Goal: Task Accomplishment & Management: Manage account settings

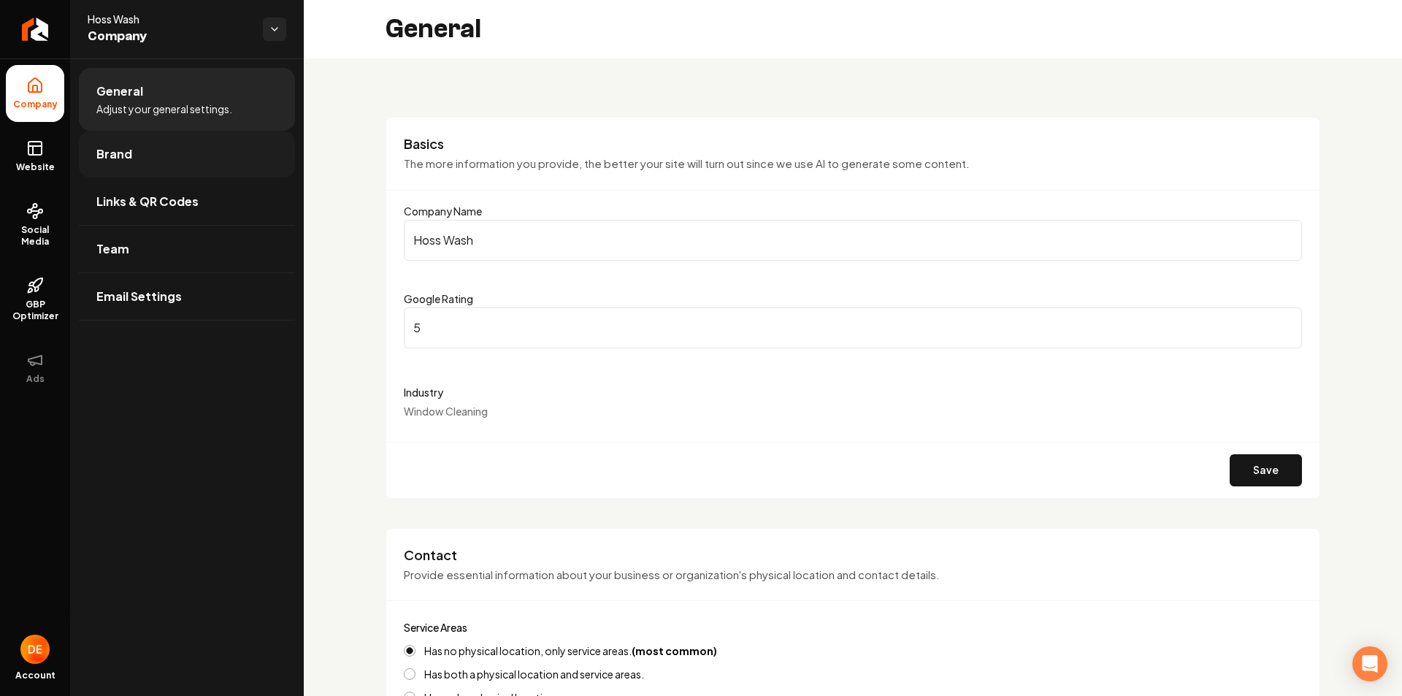
click at [198, 167] on link "Brand" at bounding box center [187, 154] width 216 height 47
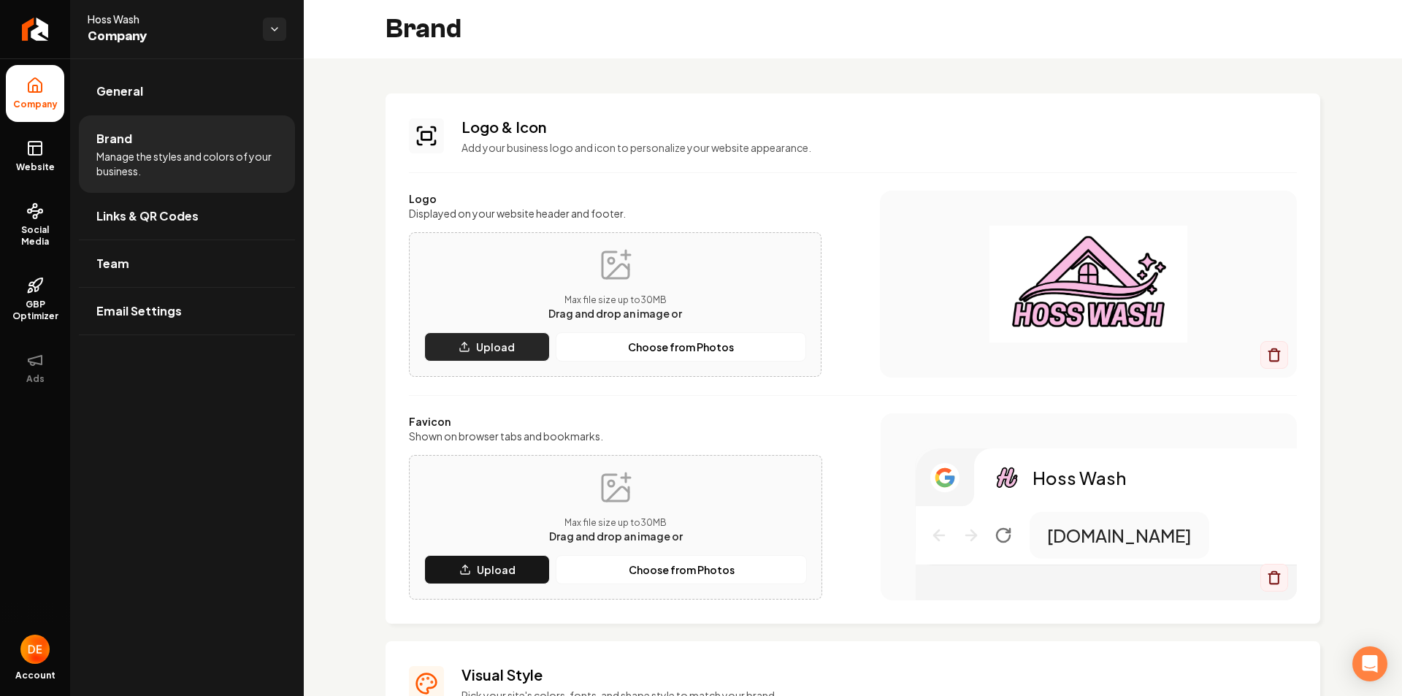
click at [528, 342] on button "Upload" at bounding box center [487, 346] width 126 height 29
click at [652, 345] on p "Choose from Photos" at bounding box center [681, 346] width 106 height 15
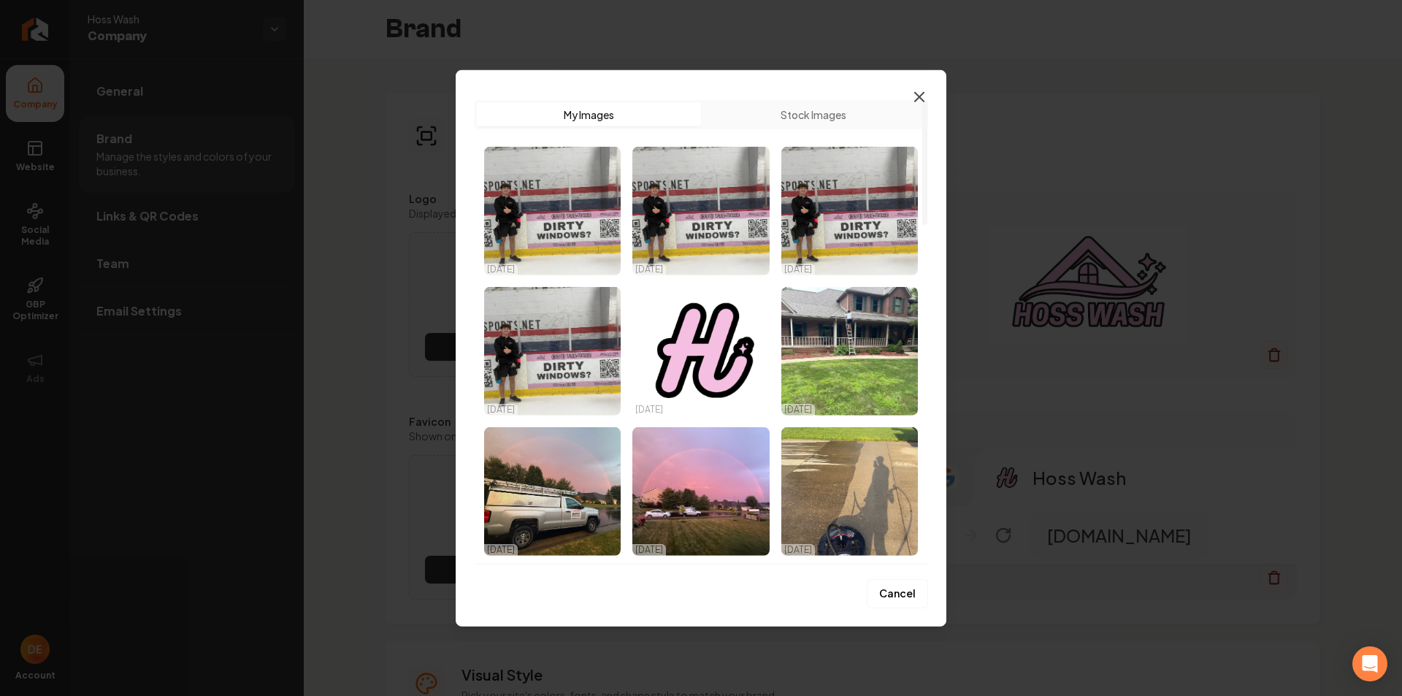
click at [913, 97] on icon "button" at bounding box center [919, 97] width 18 height 18
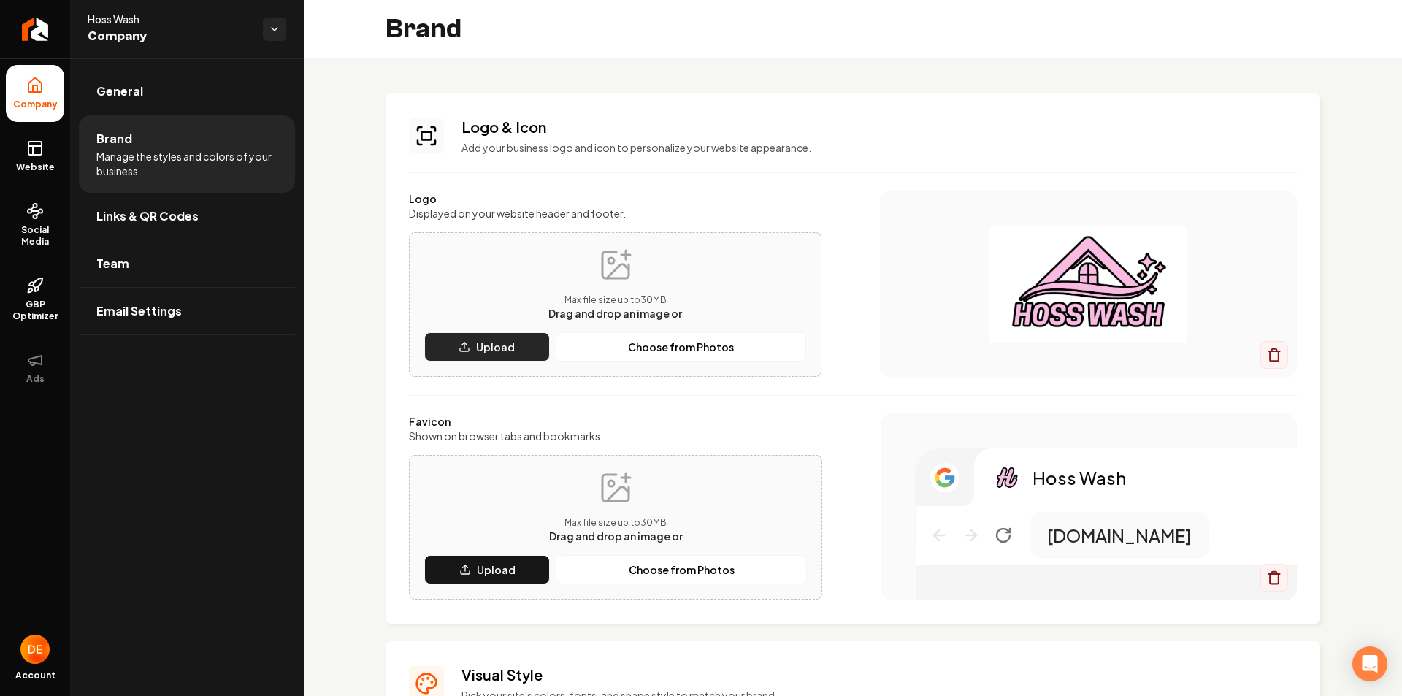
click at [502, 342] on p "Upload" at bounding box center [495, 346] width 39 height 15
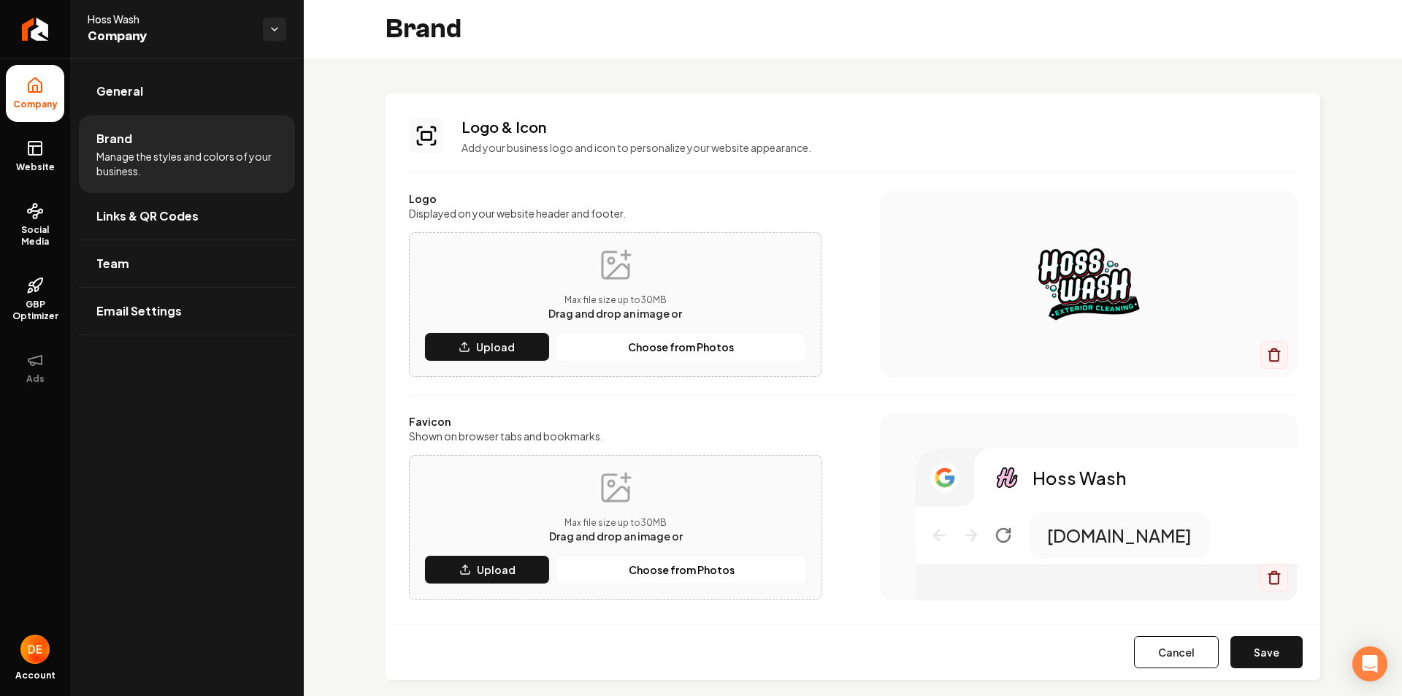
scroll to position [146, 0]
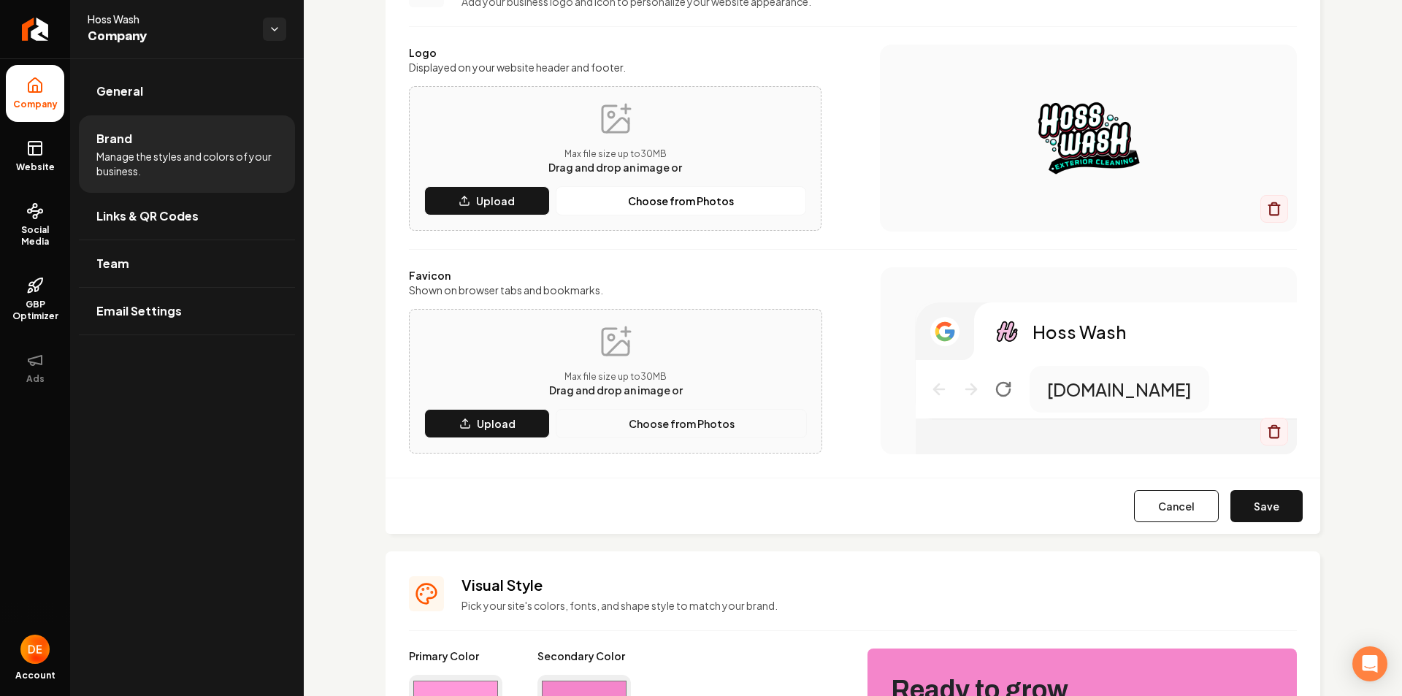
click at [640, 421] on p "Choose from Photos" at bounding box center [682, 423] width 106 height 15
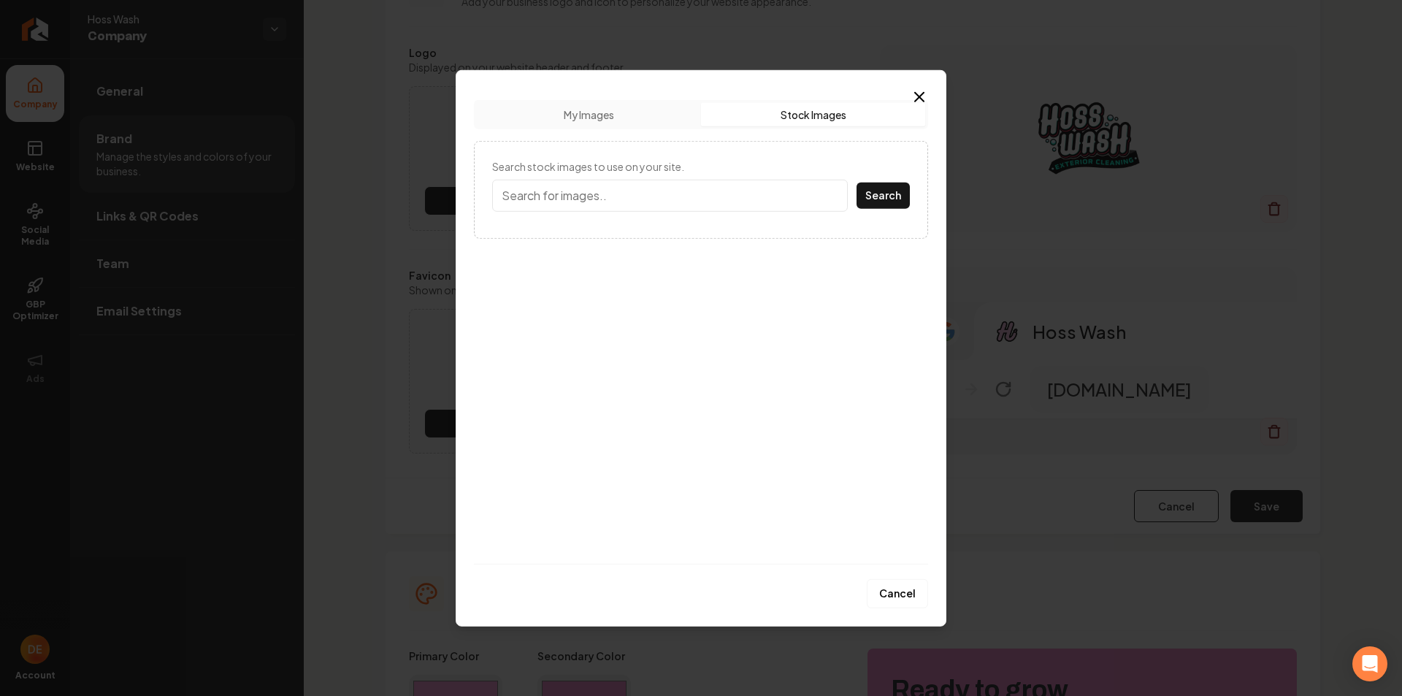
drag, startPoint x: 818, startPoint y: 106, endPoint x: 889, endPoint y: 99, distance: 71.2
click at [818, 106] on button "Stock Images" at bounding box center [813, 113] width 224 height 23
click at [911, 99] on icon "button" at bounding box center [919, 97] width 18 height 18
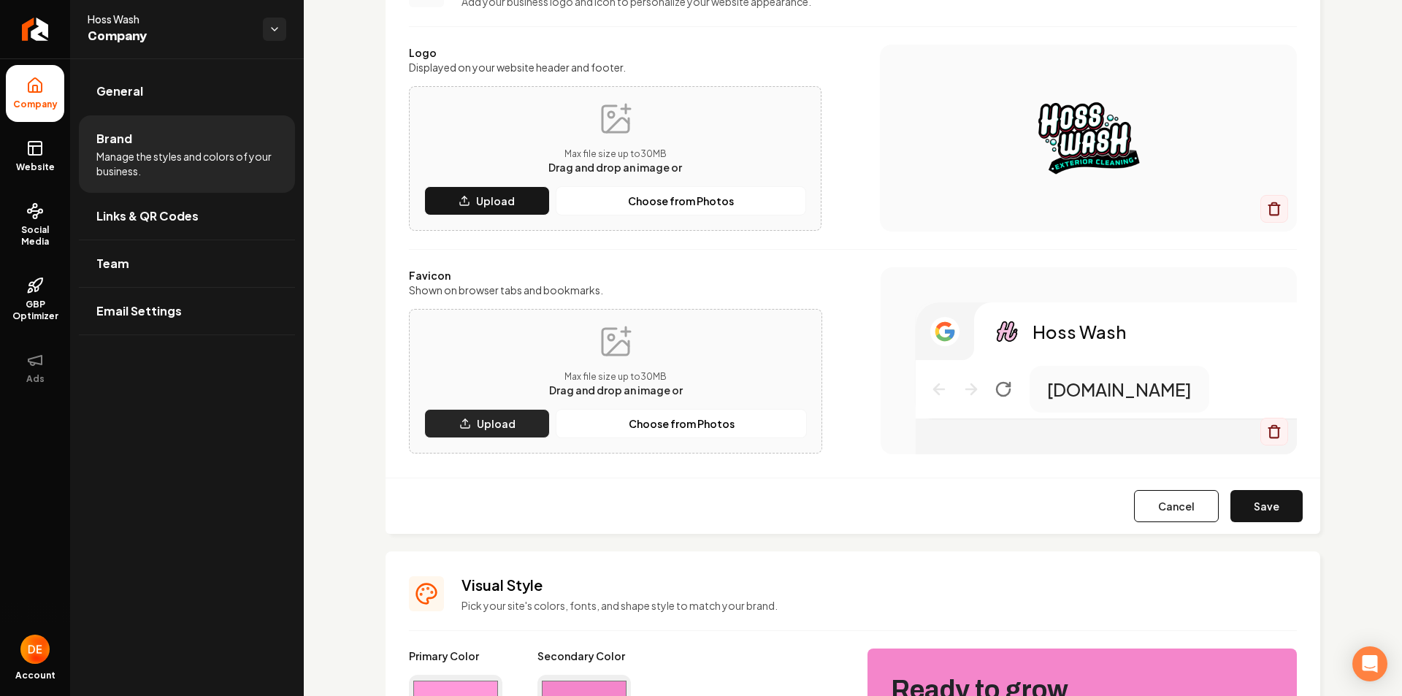
click at [505, 424] on p "Upload" at bounding box center [496, 423] width 39 height 15
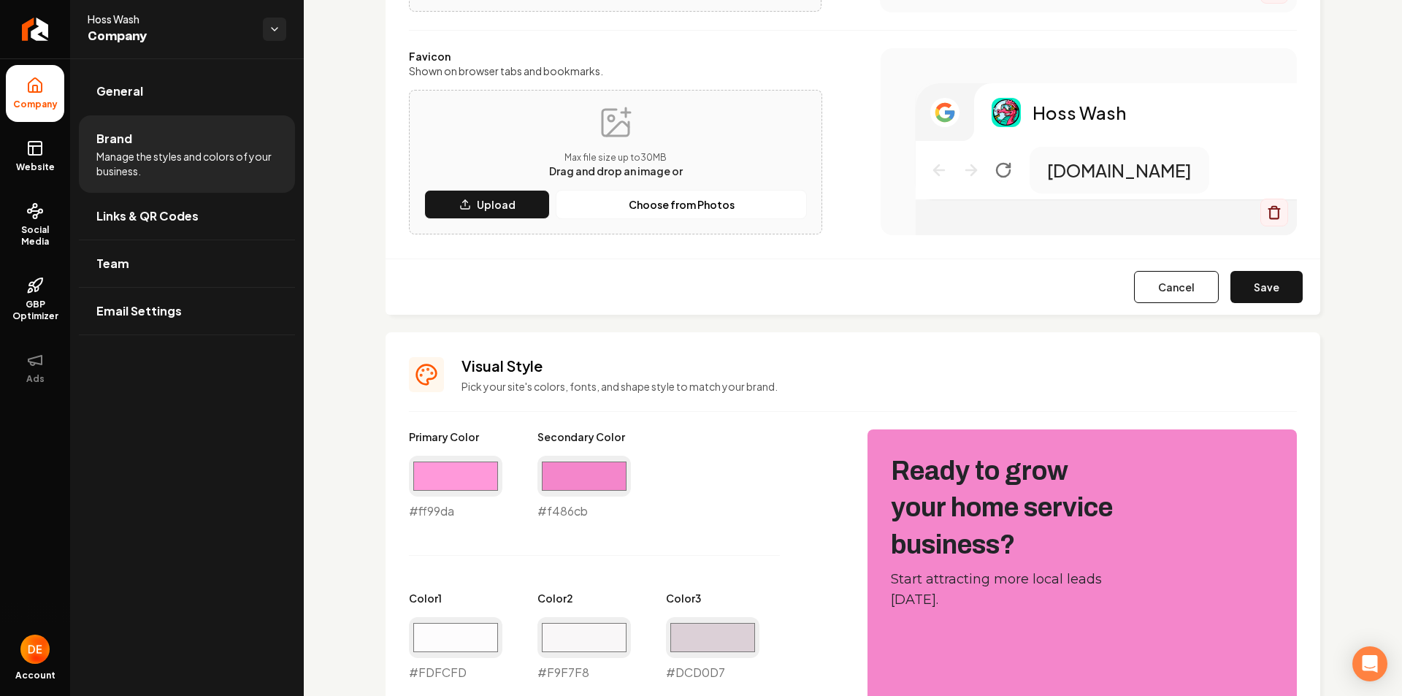
scroll to position [438, 0]
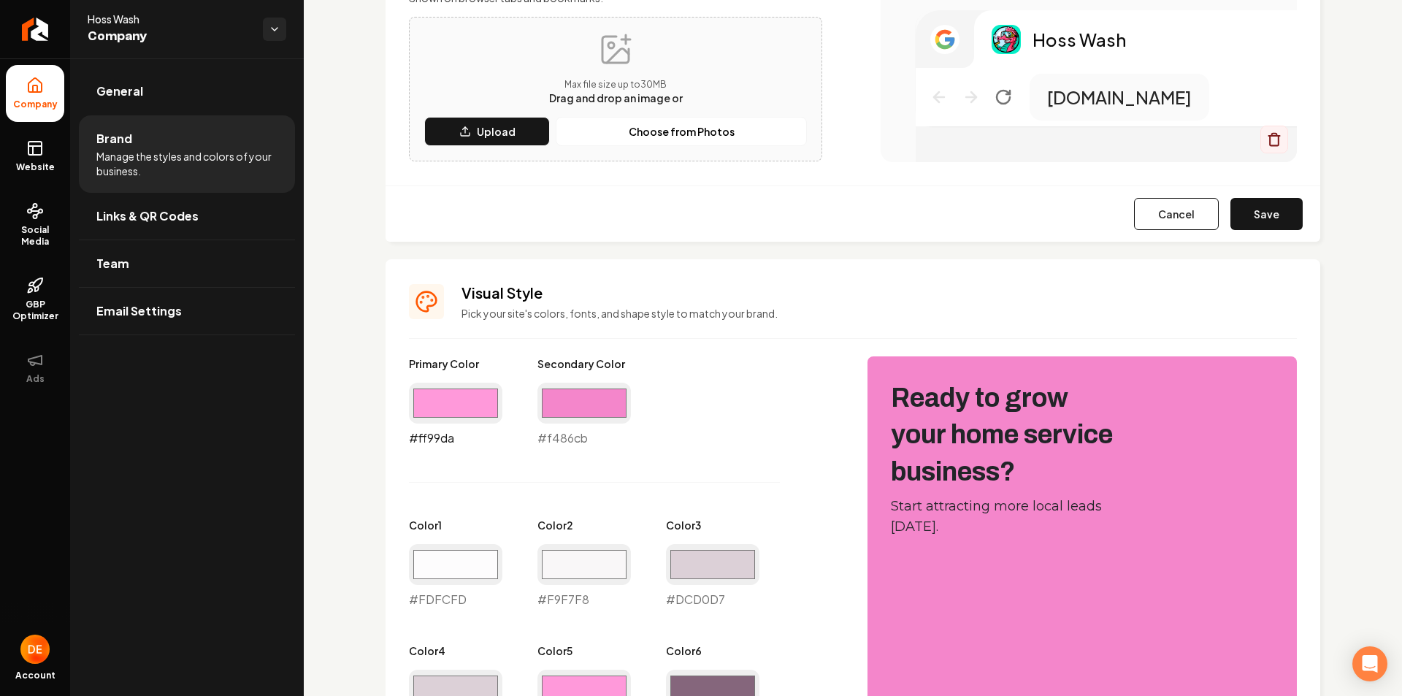
click at [477, 391] on input "#ff99da" at bounding box center [455, 403] width 93 height 41
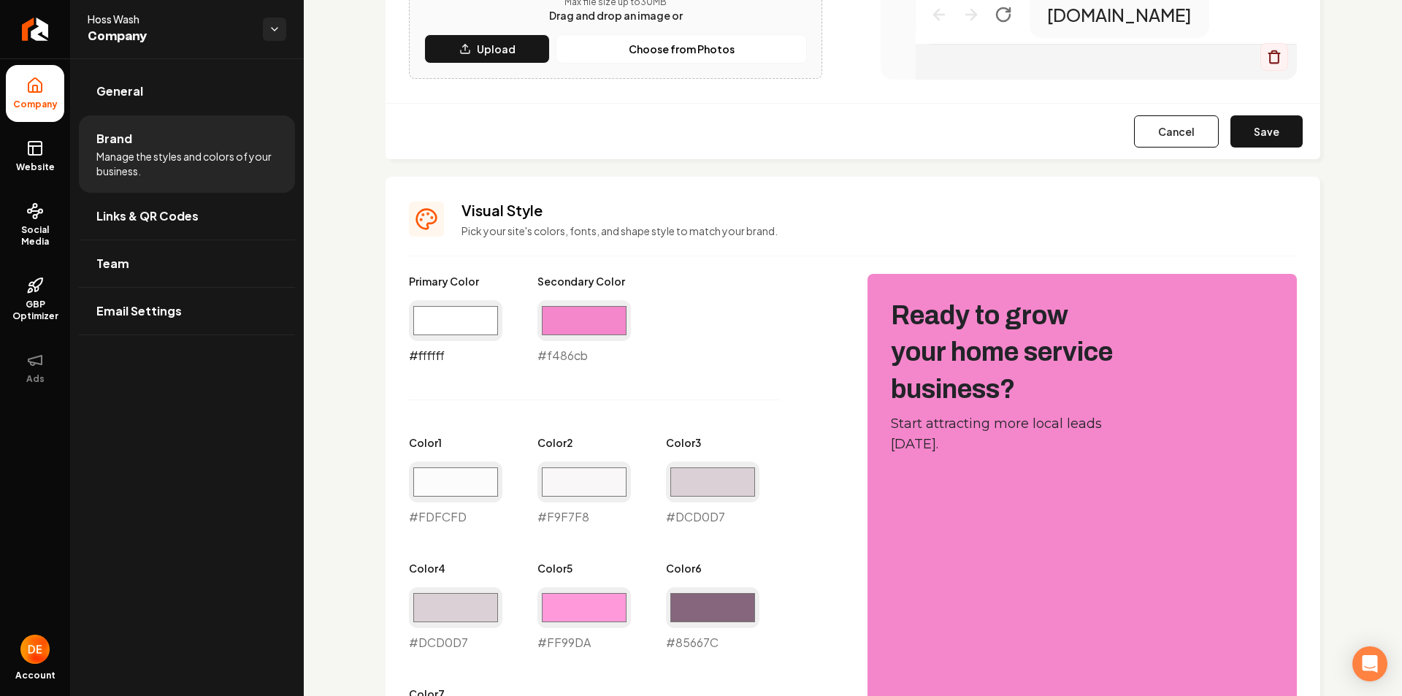
scroll to position [229, 0]
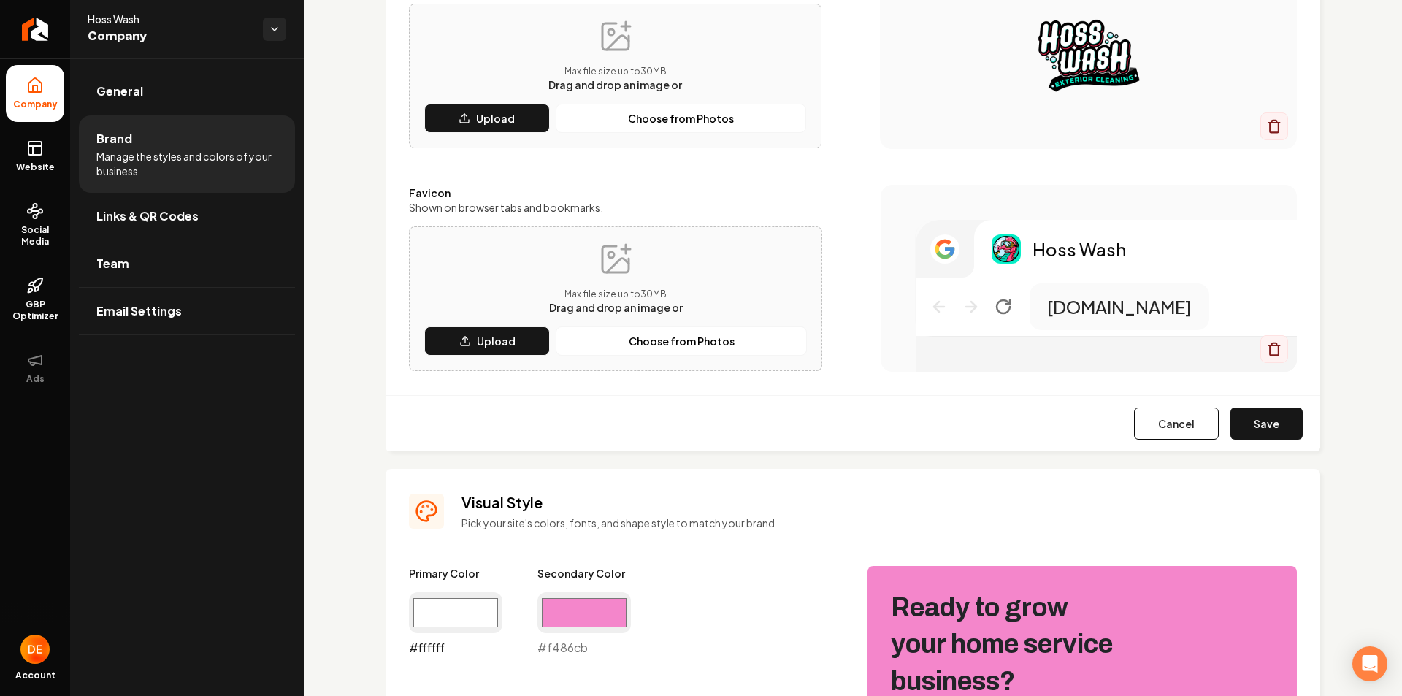
click at [445, 610] on input "#ffffff" at bounding box center [455, 612] width 93 height 41
click at [480, 615] on input "#ffffff" at bounding box center [455, 612] width 93 height 41
type input "#ff508b"
click at [379, 545] on div "Logo & Icon Add your business logo and icon to personalize your website appeara…" at bounding box center [853, 701] width 1098 height 1742
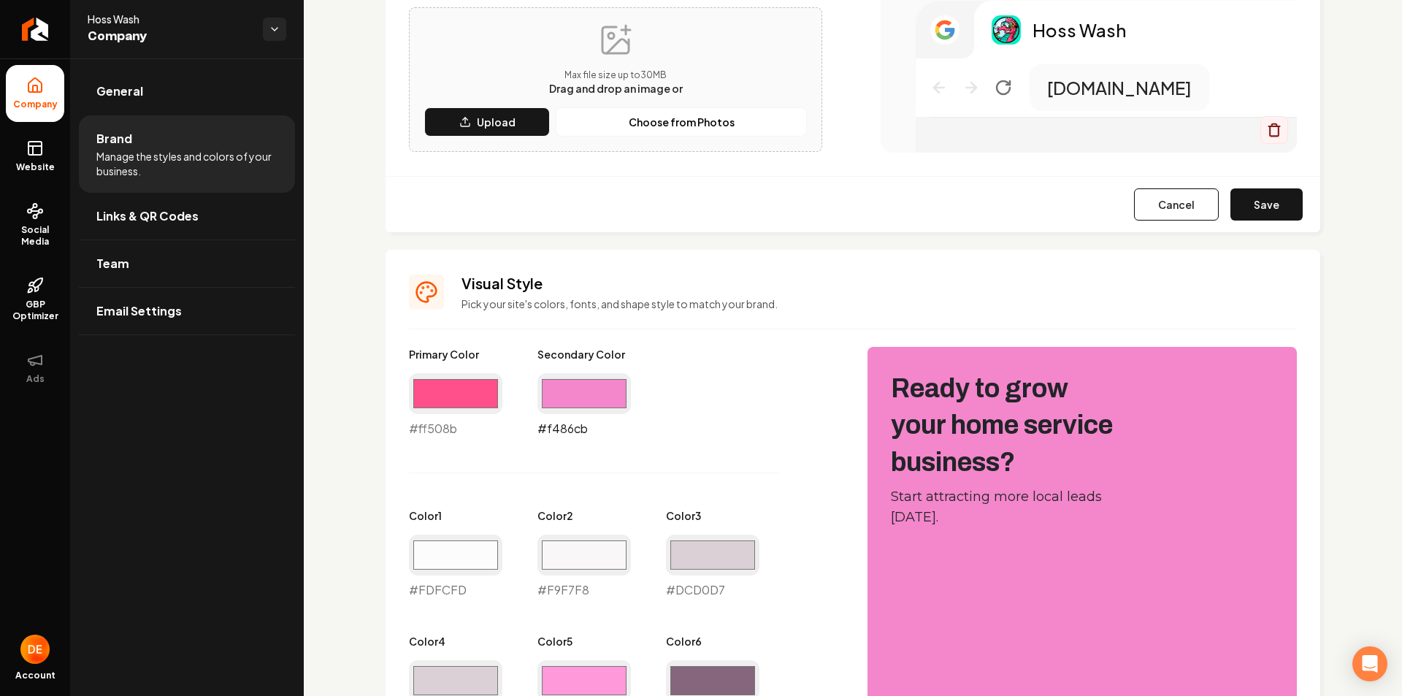
click at [578, 387] on input "#f486cb" at bounding box center [583, 393] width 93 height 41
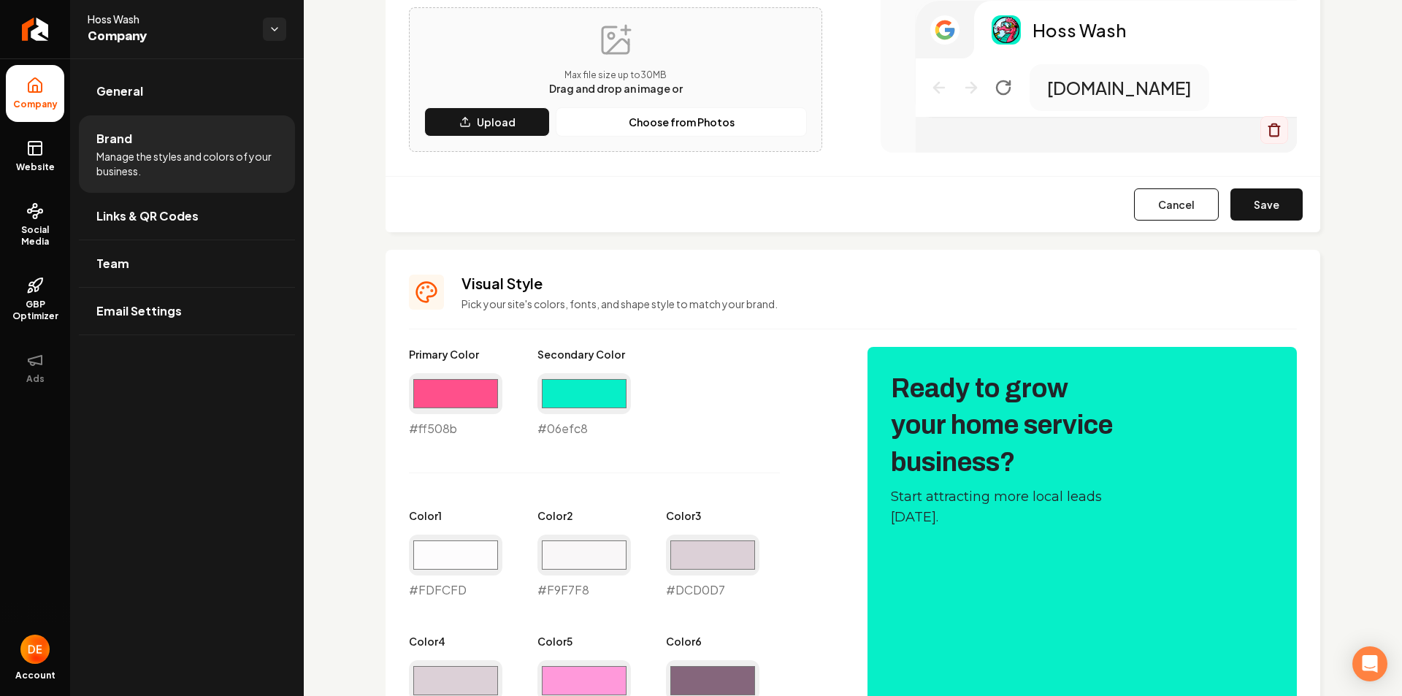
type input "#06efc8"
click at [354, 418] on div "Logo & Icon Add your business logo and icon to personalize your website appeara…" at bounding box center [853, 482] width 1098 height 1742
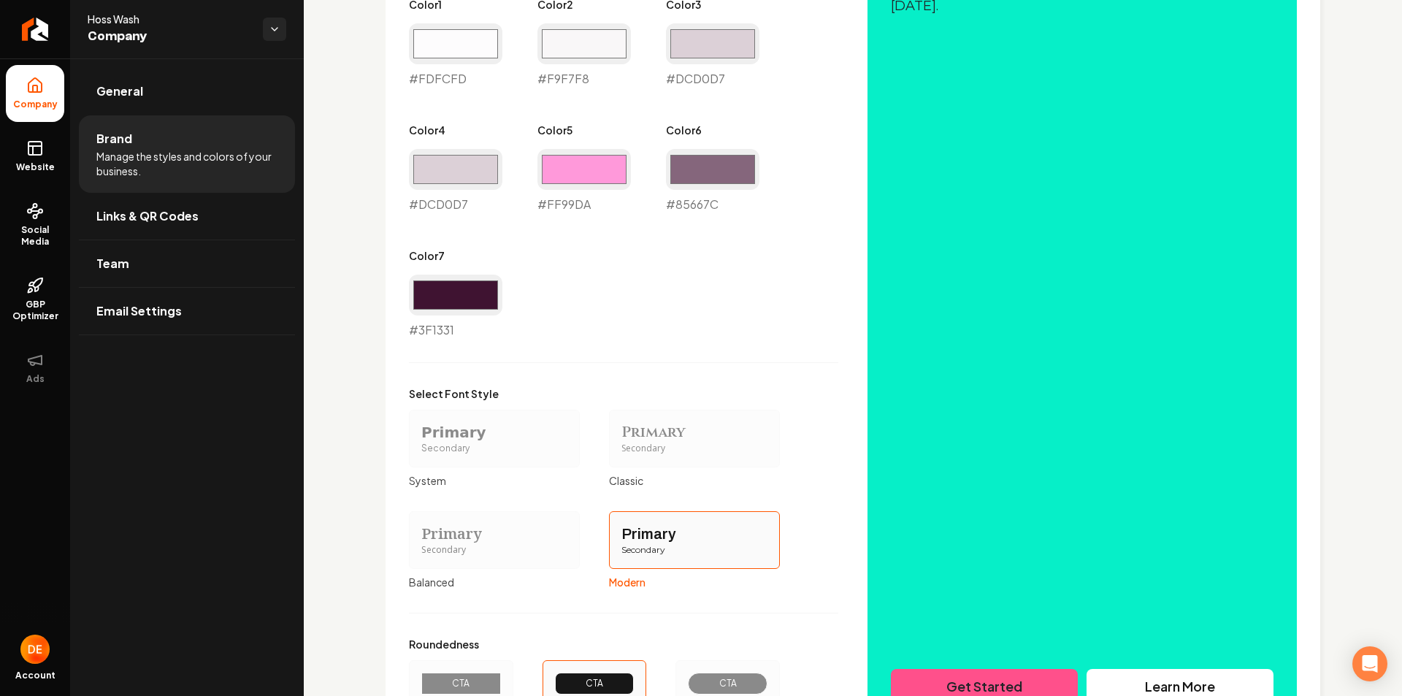
scroll to position [1105, 0]
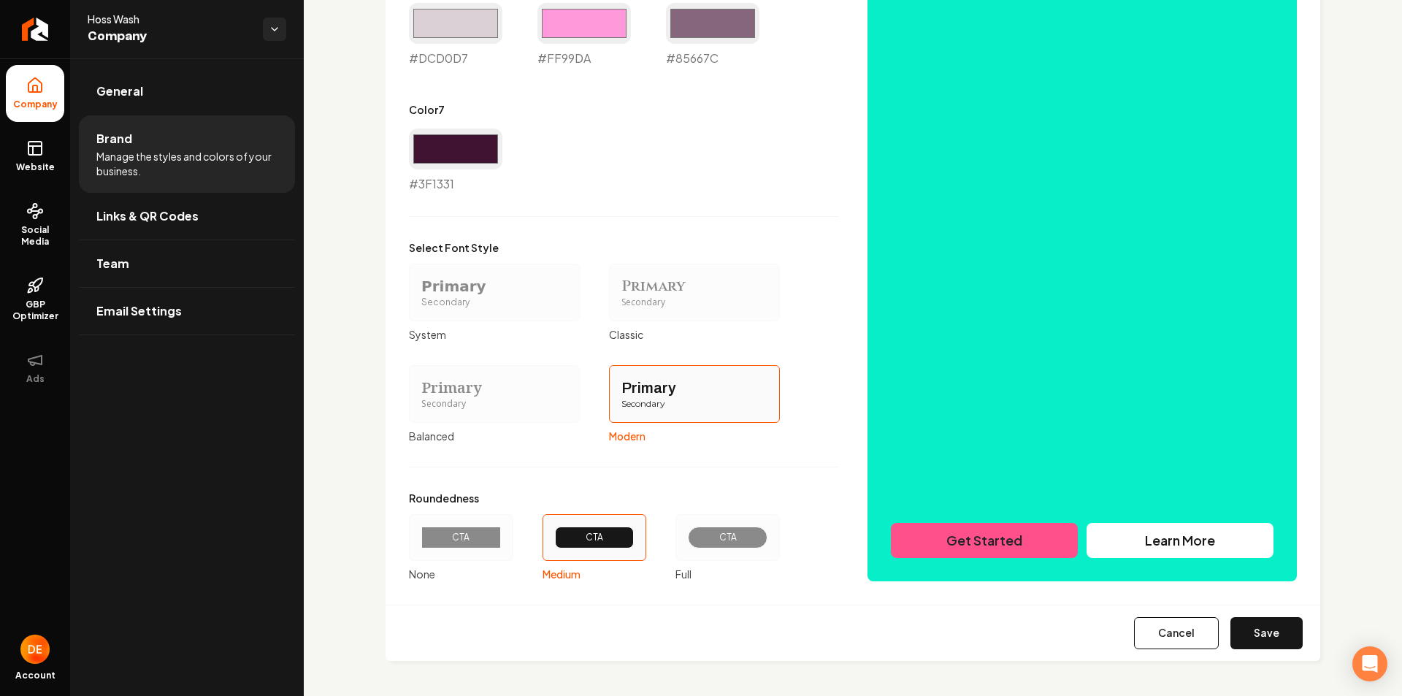
click at [724, 539] on div "CTA" at bounding box center [727, 538] width 55 height 12
click at [686, 539] on button "CTA Full" at bounding box center [681, 538] width 12 height 12
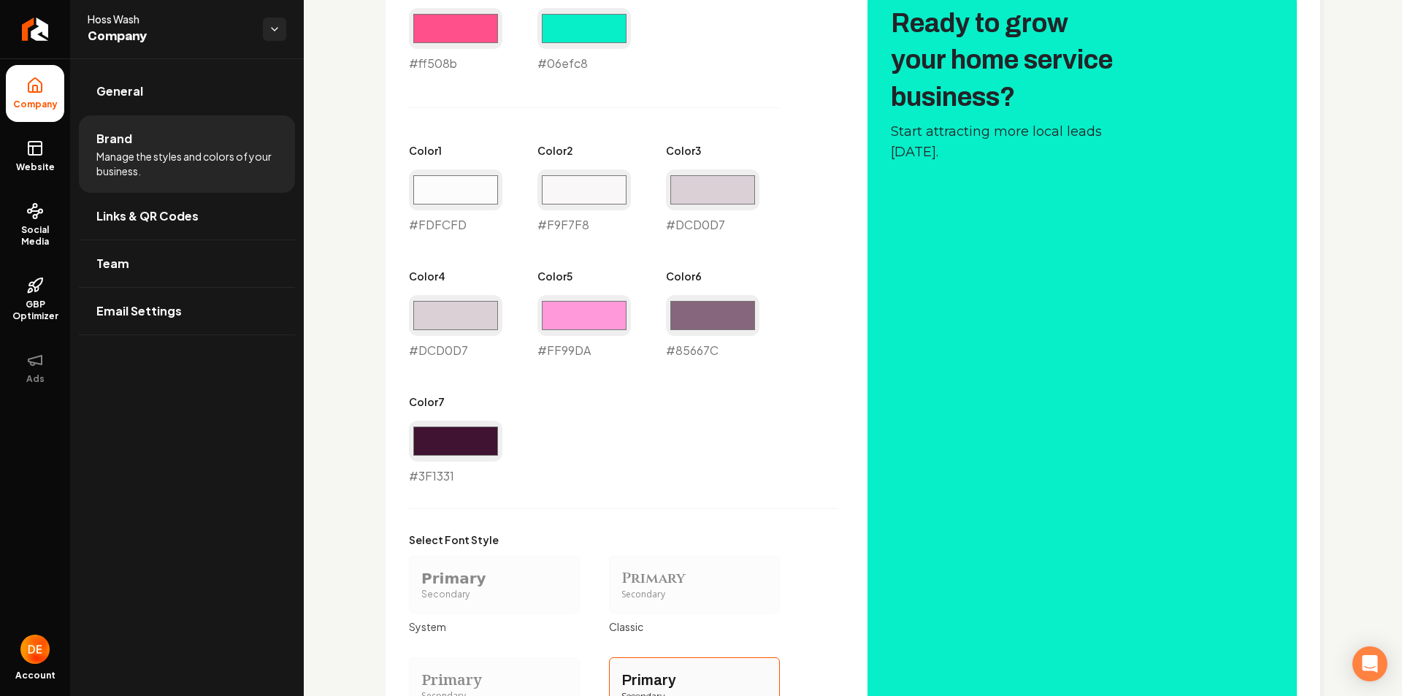
scroll to position [740, 0]
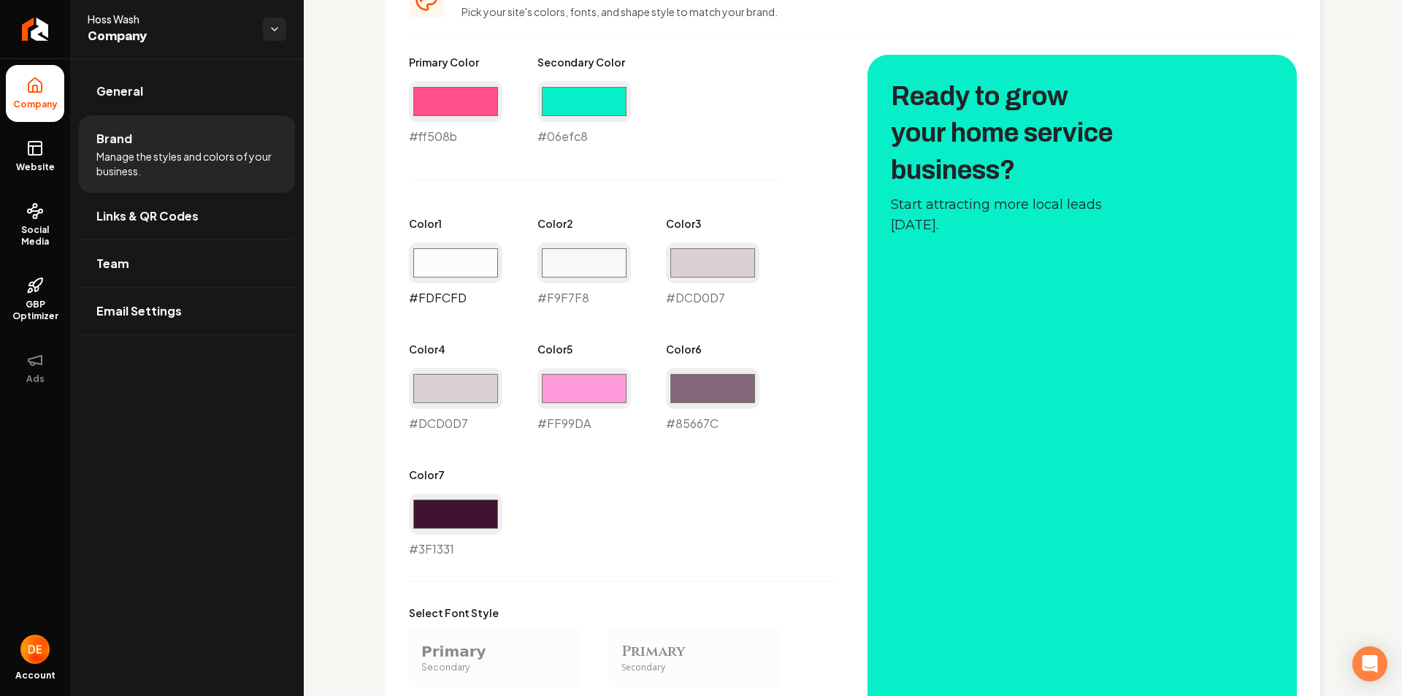
click at [467, 260] on input "#fdfcfd" at bounding box center [455, 262] width 93 height 41
click at [692, 499] on div "Primary Color #ff508b #ff508b Secondary Color #06efc8 #06efc8 Color 1 #fdfcfd #…" at bounding box center [623, 306] width 429 height 503
click at [587, 388] on input "#ff99da" at bounding box center [583, 388] width 93 height 41
type input "#fe2a53"
click at [726, 368] on input "#85667c" at bounding box center [712, 388] width 93 height 41
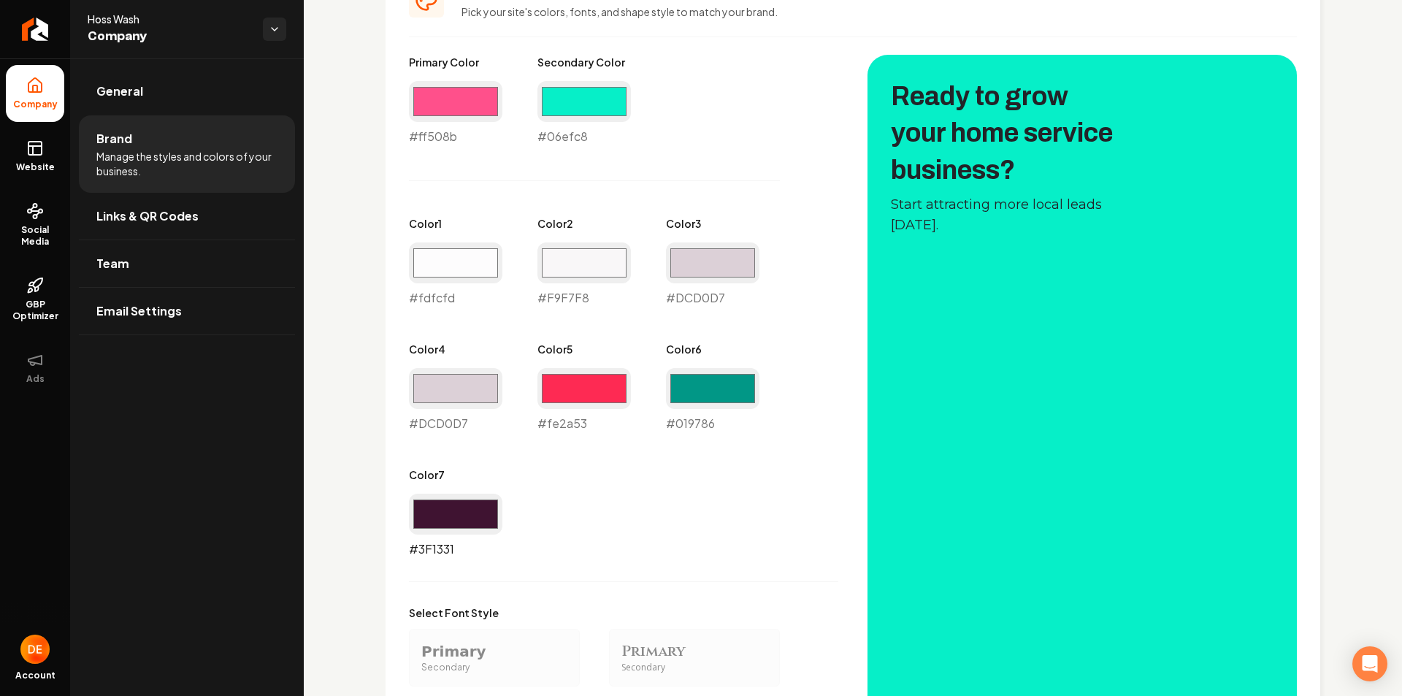
type input "#019786"
click at [492, 516] on input "#3f1331" at bounding box center [455, 514] width 93 height 41
type input "#e9cb1d"
click at [713, 492] on div "Primary Color #ff508b #ff508b Secondary Color #06efc8 #06efc8 Color 1 #fdfcfd #…" at bounding box center [623, 306] width 429 height 503
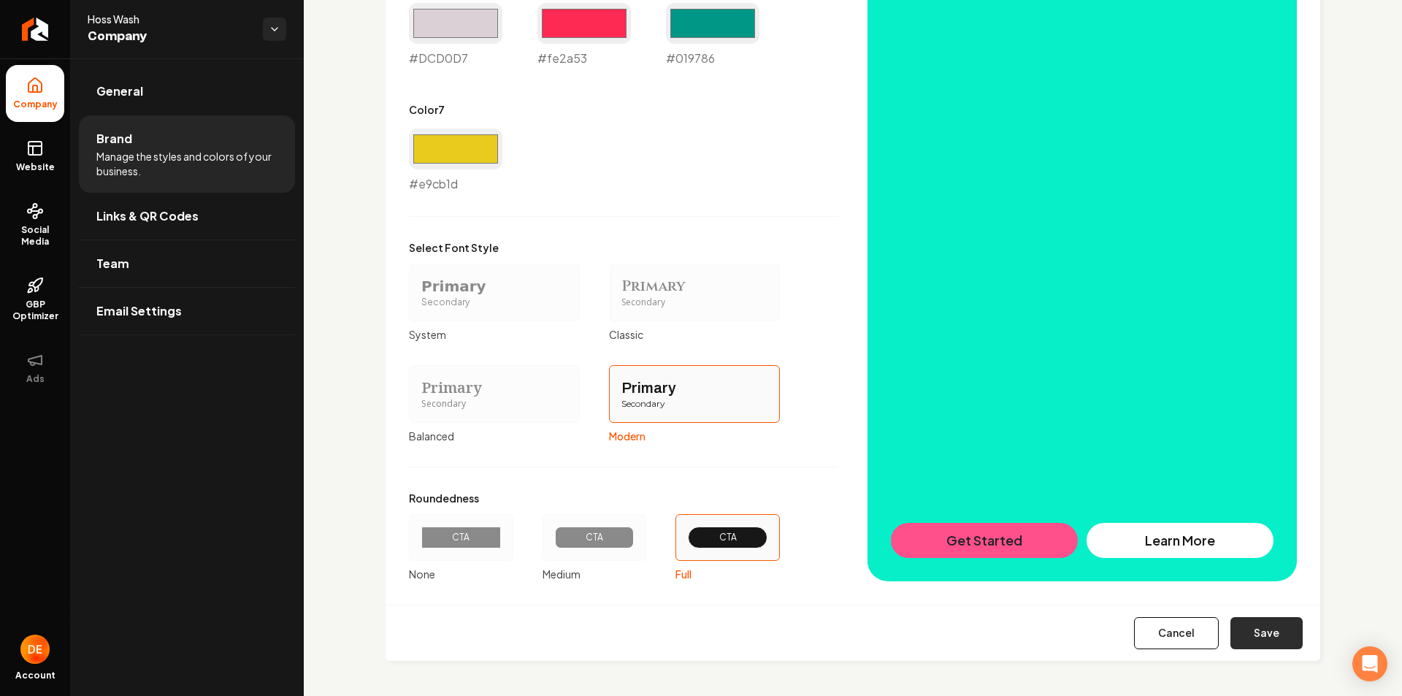
click at [1258, 631] on button "Save" at bounding box center [1266, 633] width 72 height 32
type input "#f9f7f8"
type input "#dcd0d7"
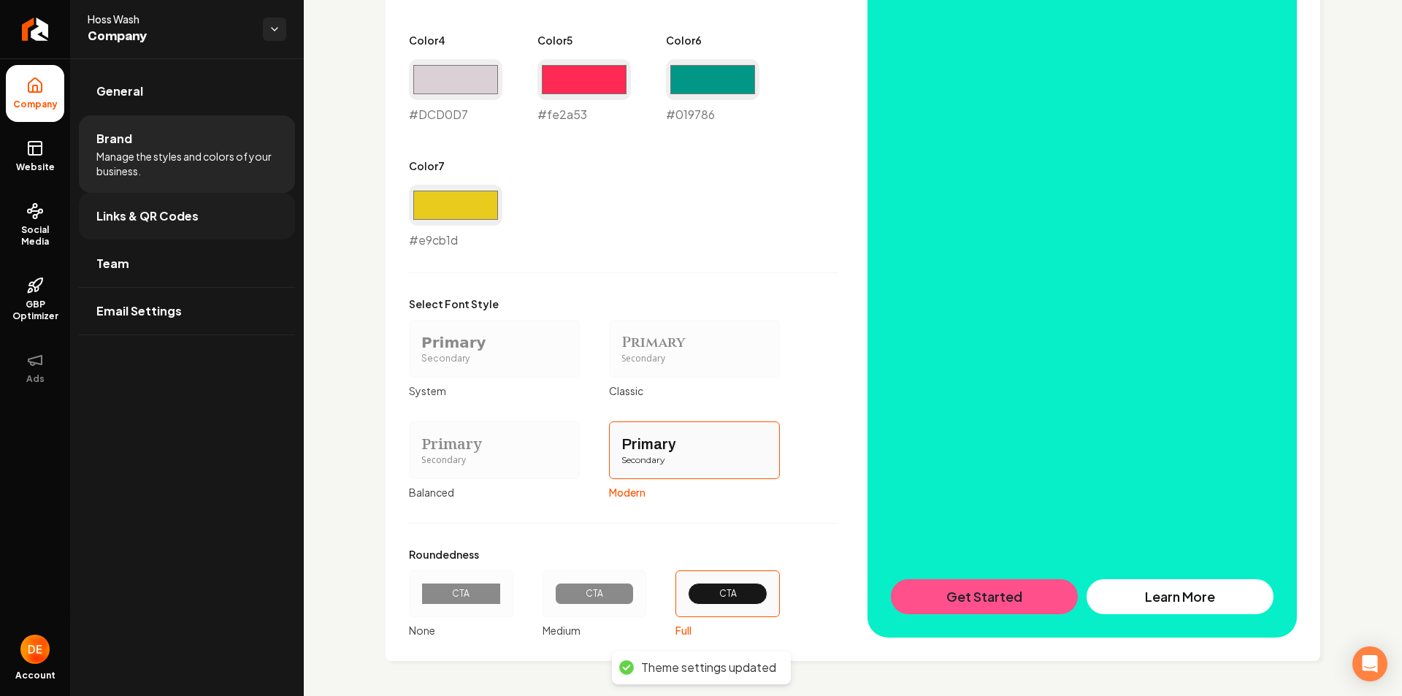
scroll to position [1048, 0]
click at [166, 216] on span "Links & QR Codes" at bounding box center [147, 216] width 102 height 18
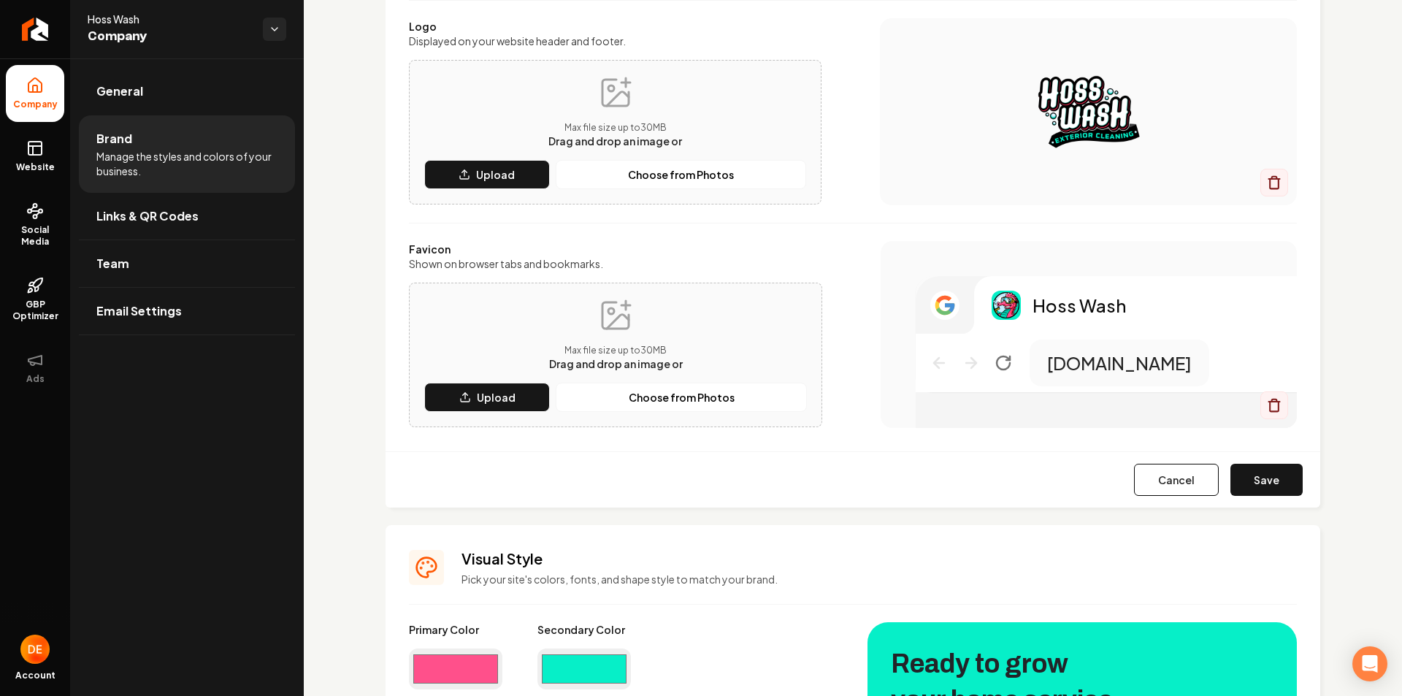
scroll to position [99, 0]
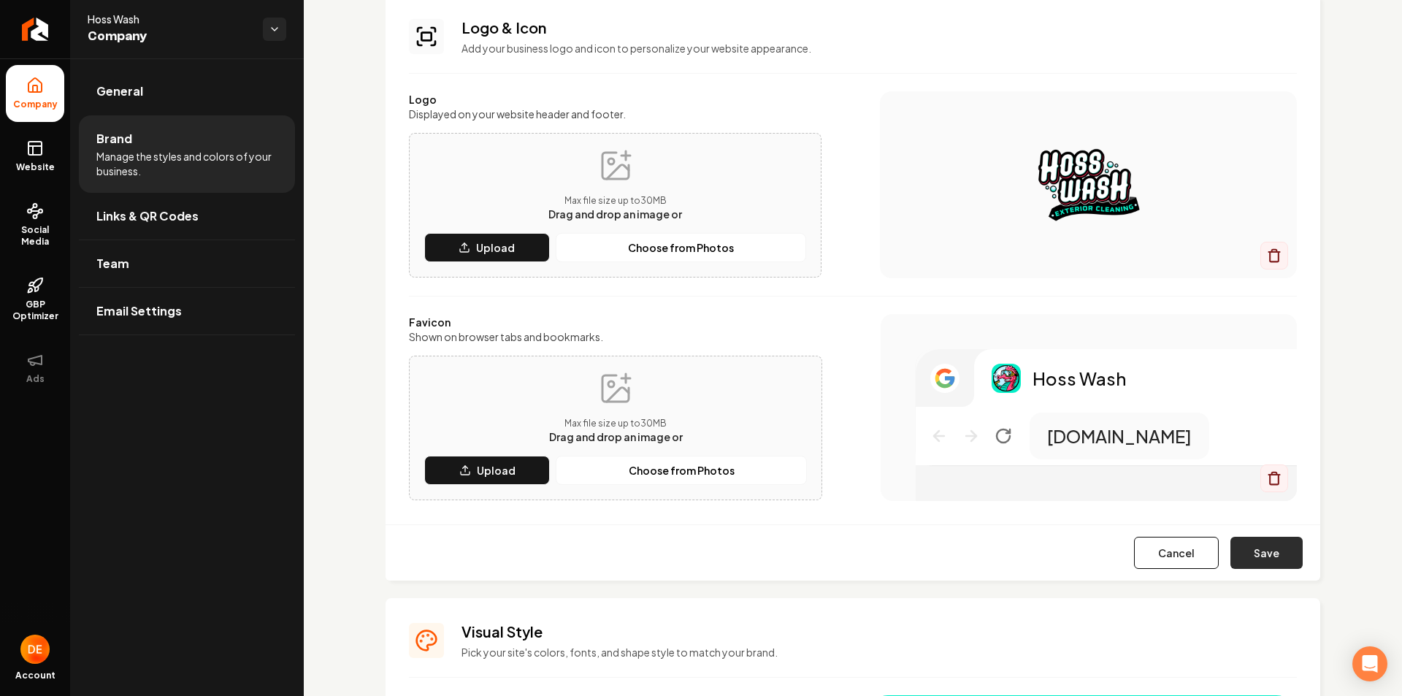
click at [1248, 551] on button "Save" at bounding box center [1266, 553] width 72 height 32
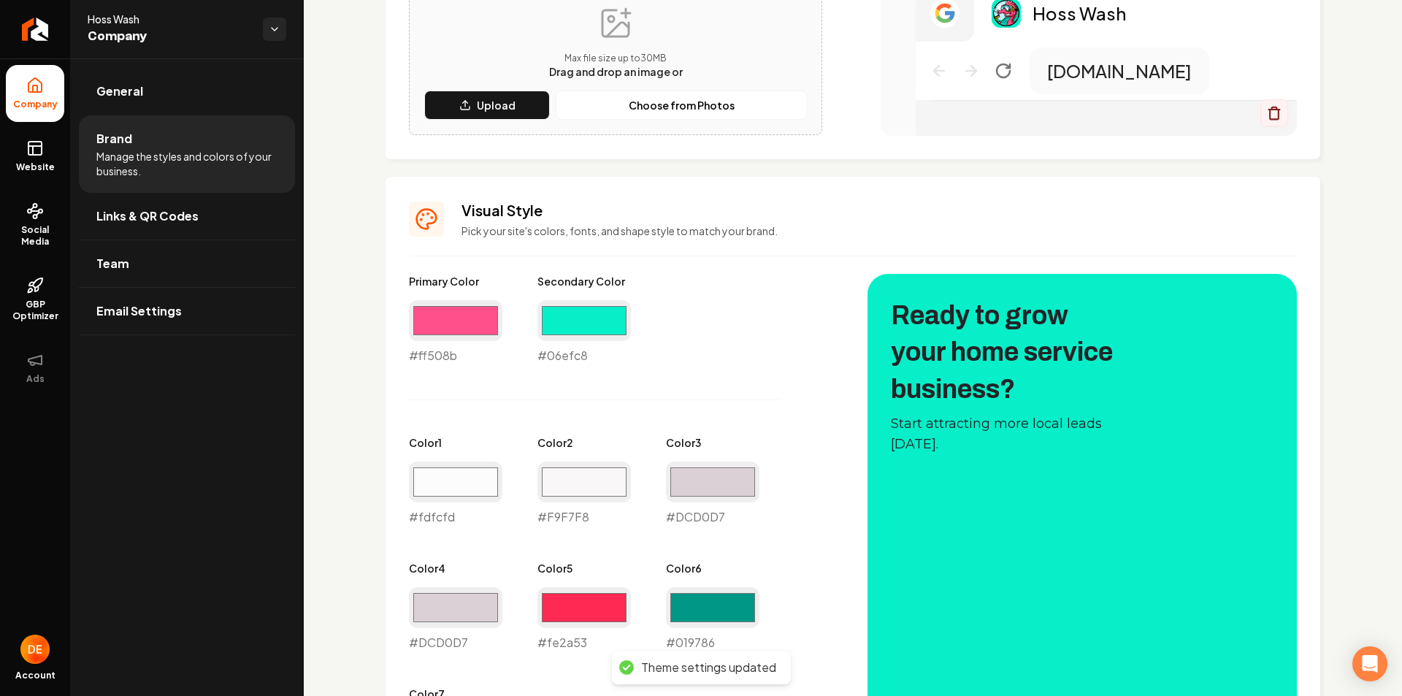
scroll to position [537, 0]
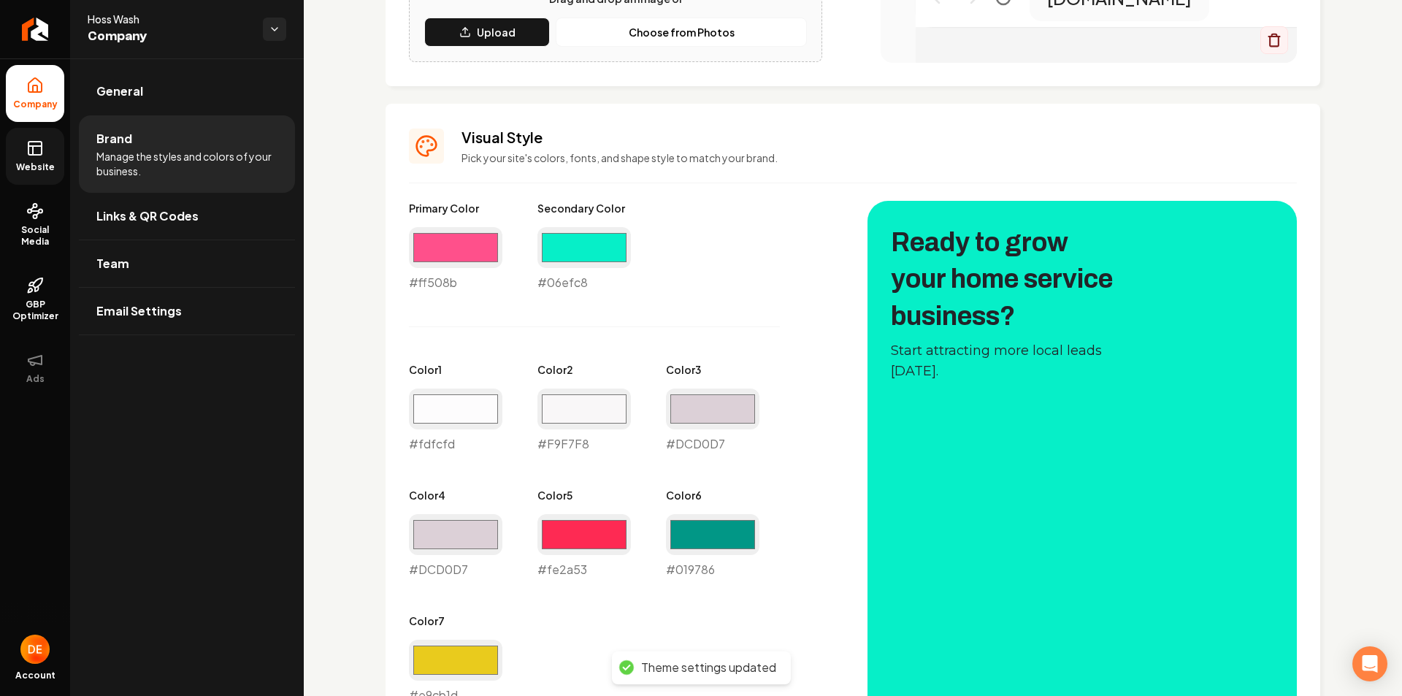
click at [54, 164] on span "Website" at bounding box center [35, 167] width 50 height 12
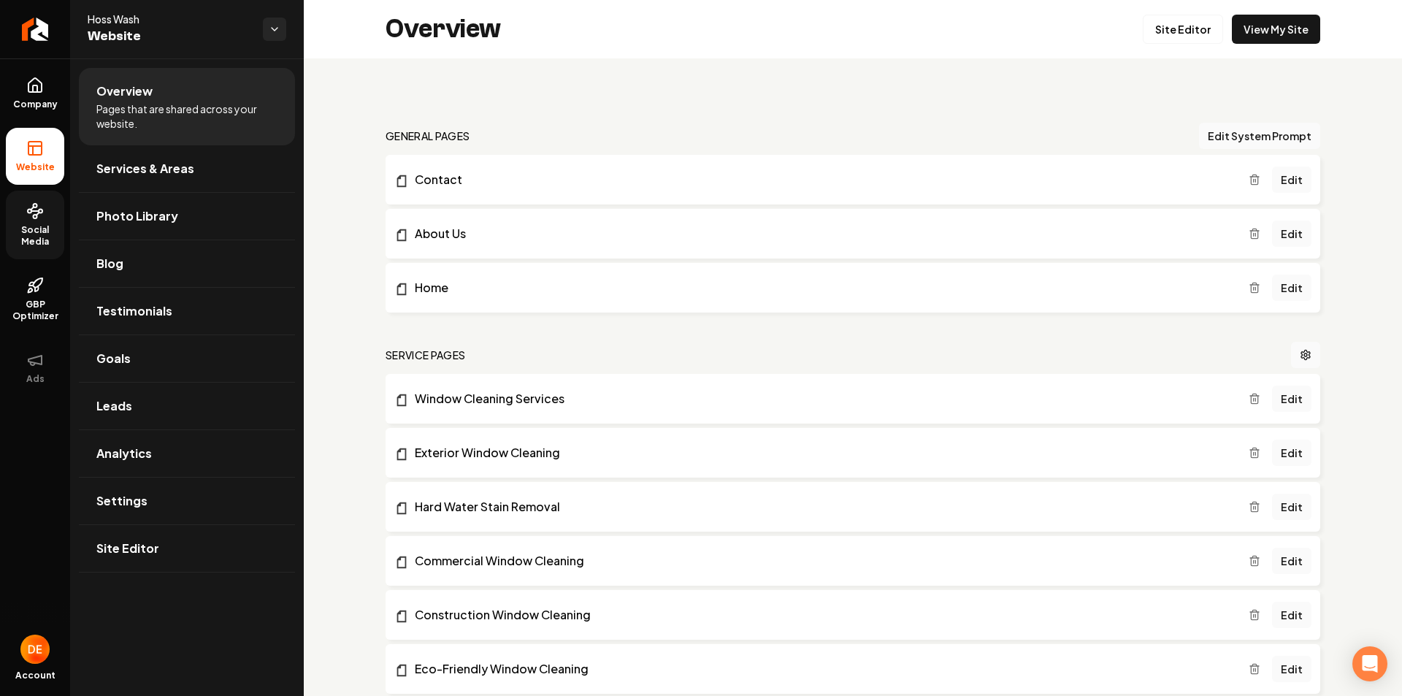
click at [44, 220] on link "Social Media" at bounding box center [35, 225] width 58 height 69
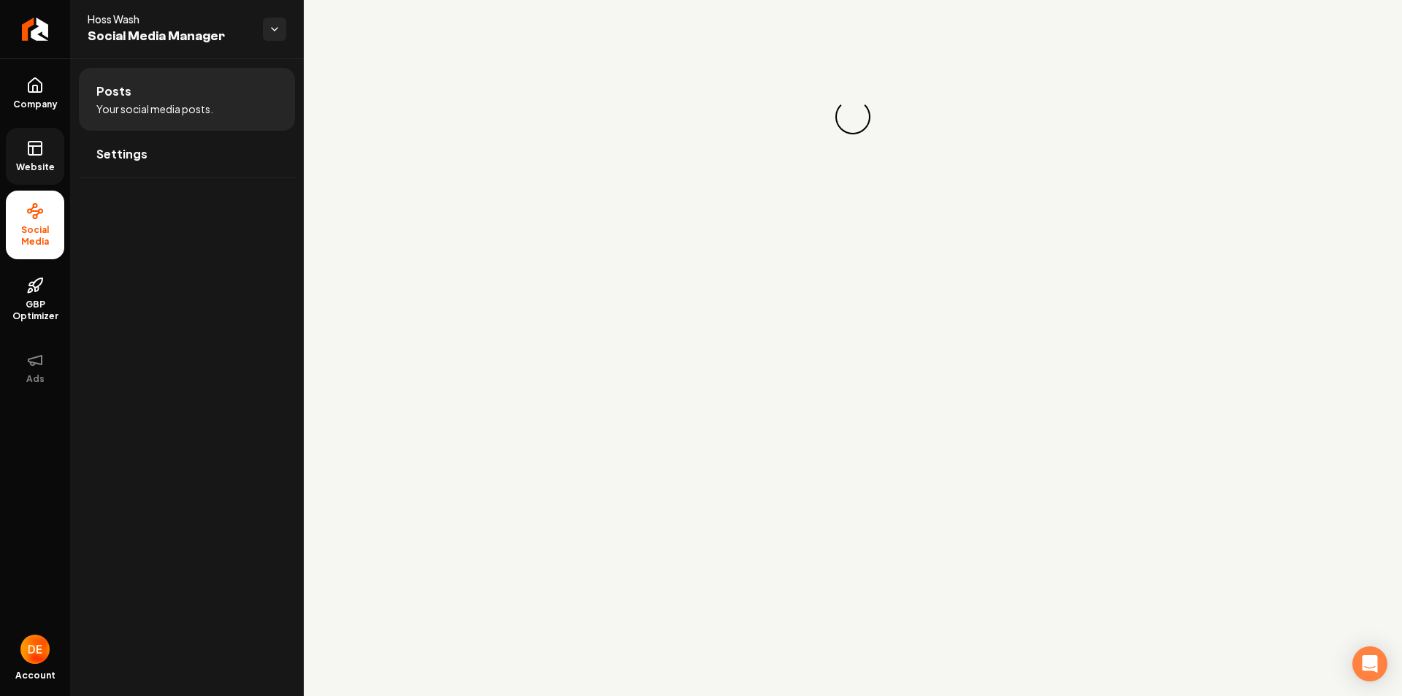
click at [34, 163] on span "Website" at bounding box center [35, 167] width 50 height 12
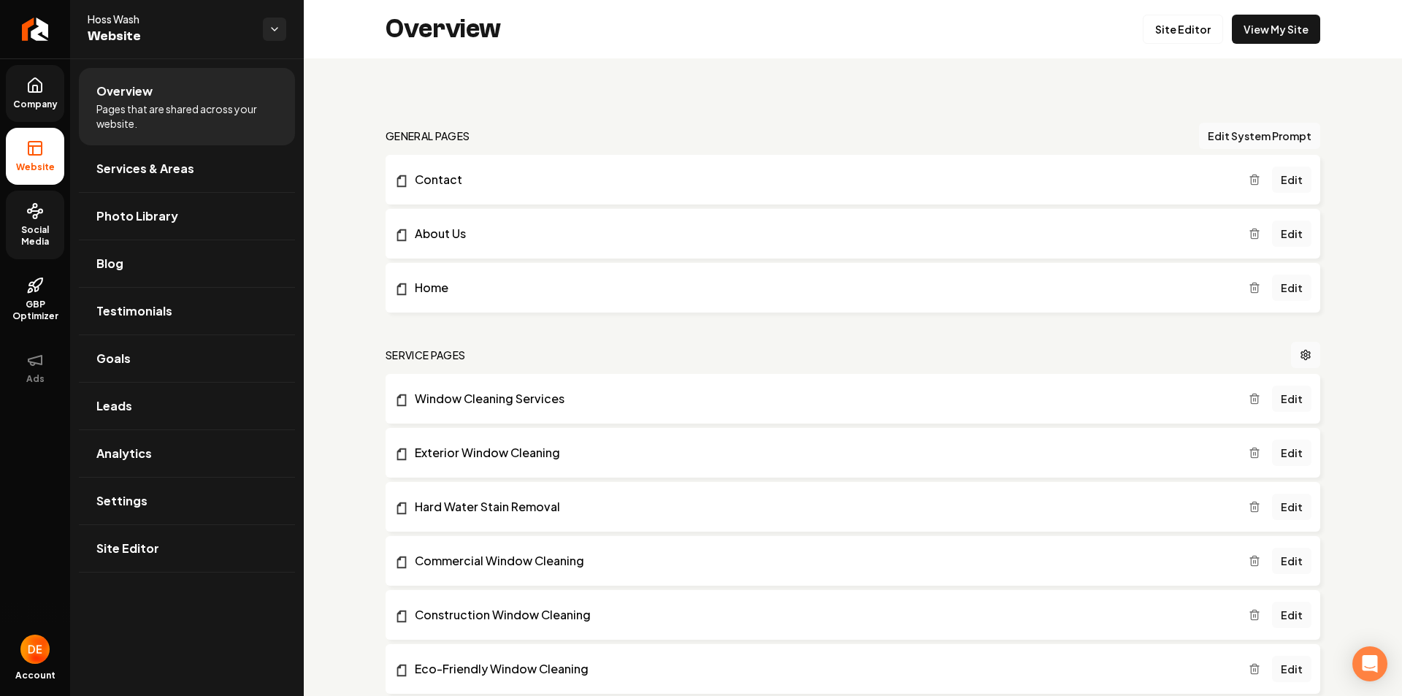
click at [42, 101] on span "Company" at bounding box center [35, 105] width 56 height 12
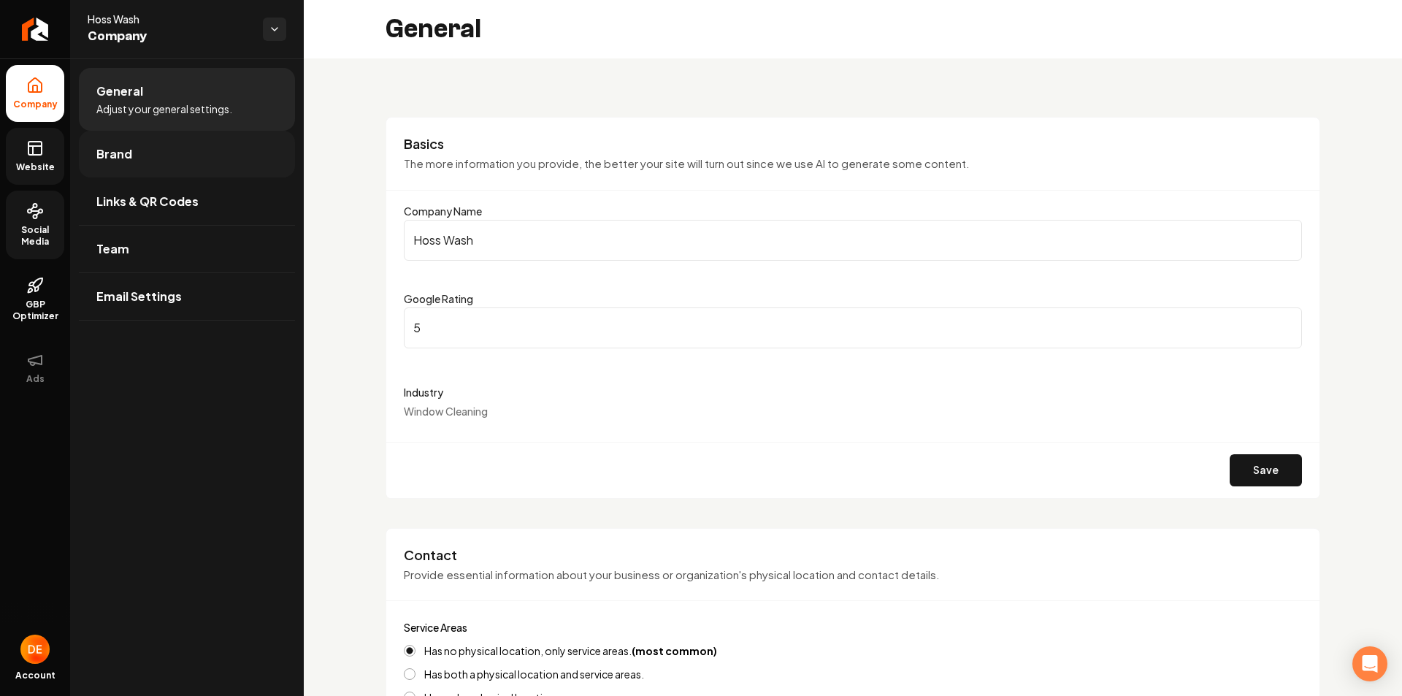
click at [145, 168] on link "Brand" at bounding box center [187, 154] width 216 height 47
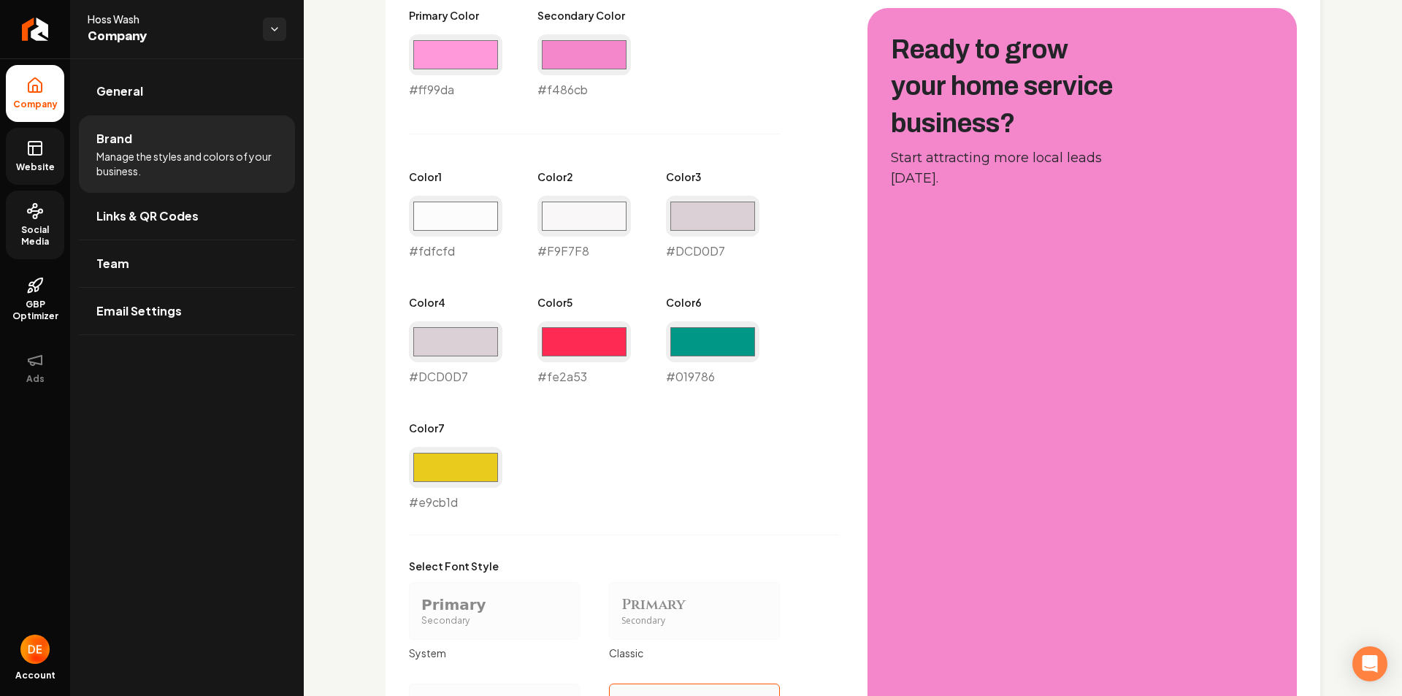
scroll to position [584, 0]
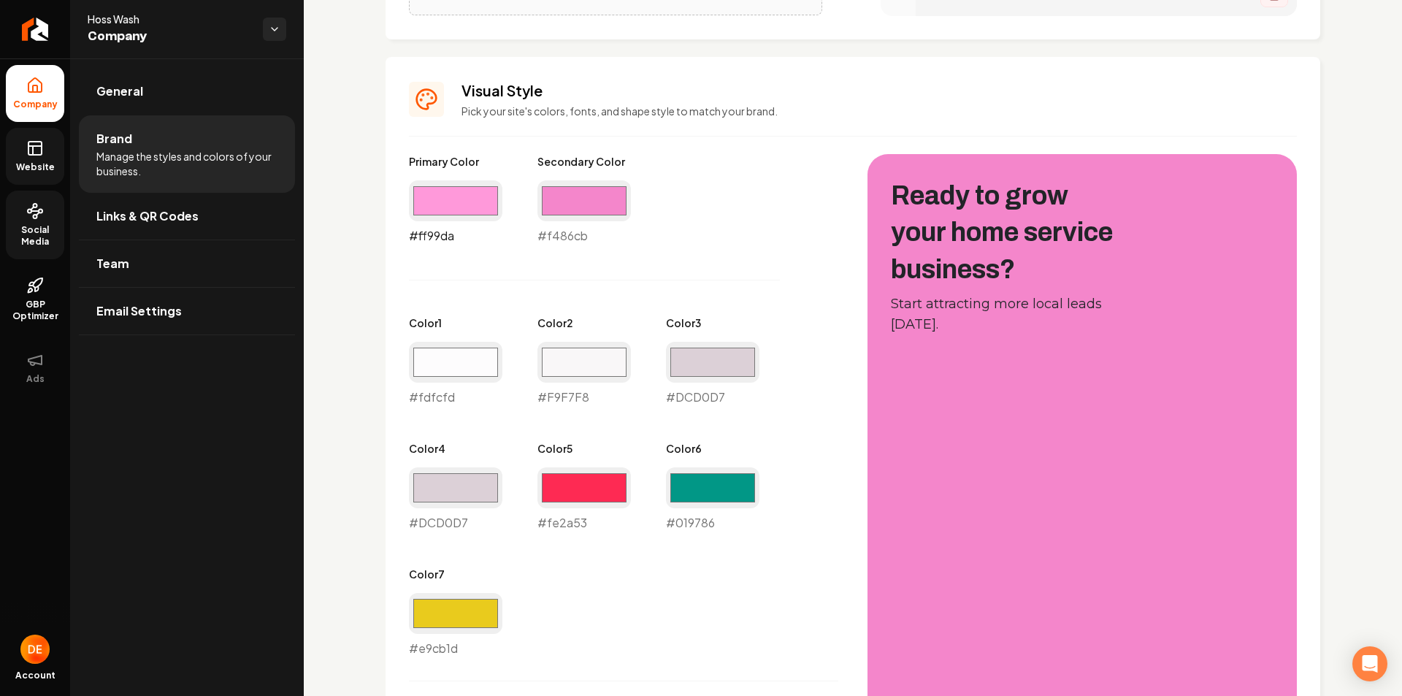
click at [475, 200] on input "#ff99da" at bounding box center [455, 200] width 93 height 41
type input "#ff508b"
click at [652, 263] on div "Primary Color #ff508b #ff508b Secondary Color #f486cb #f486cb Color 1 #fdfcfd #…" at bounding box center [623, 405] width 429 height 503
click at [589, 194] on input "#f486cb" at bounding box center [583, 200] width 93 height 41
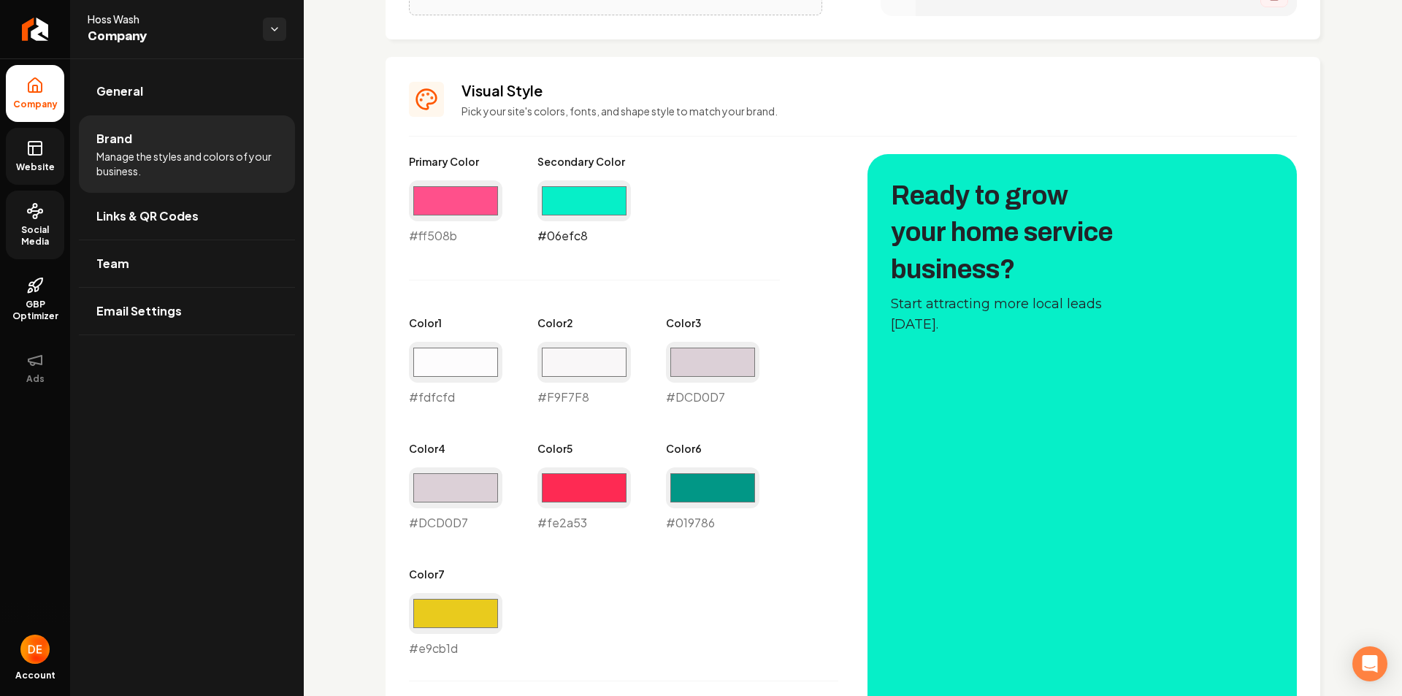
type input "#06efc8"
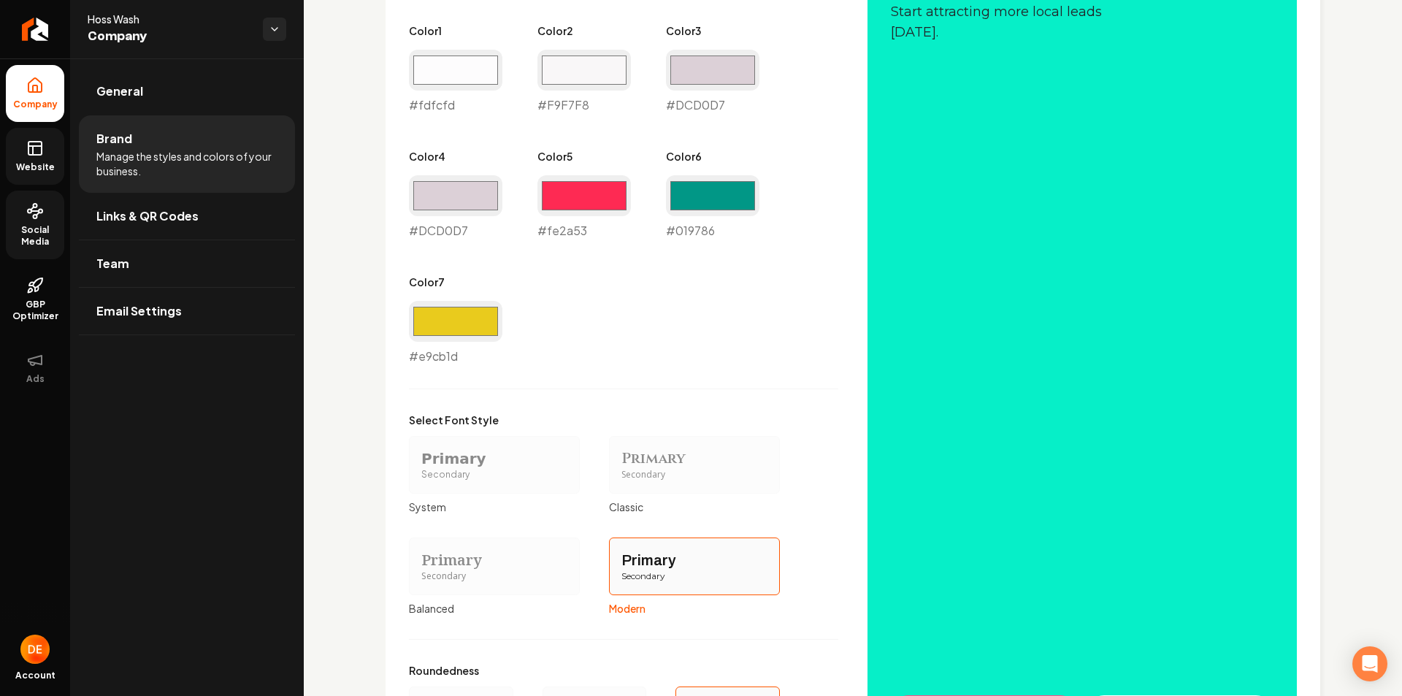
scroll to position [1022, 0]
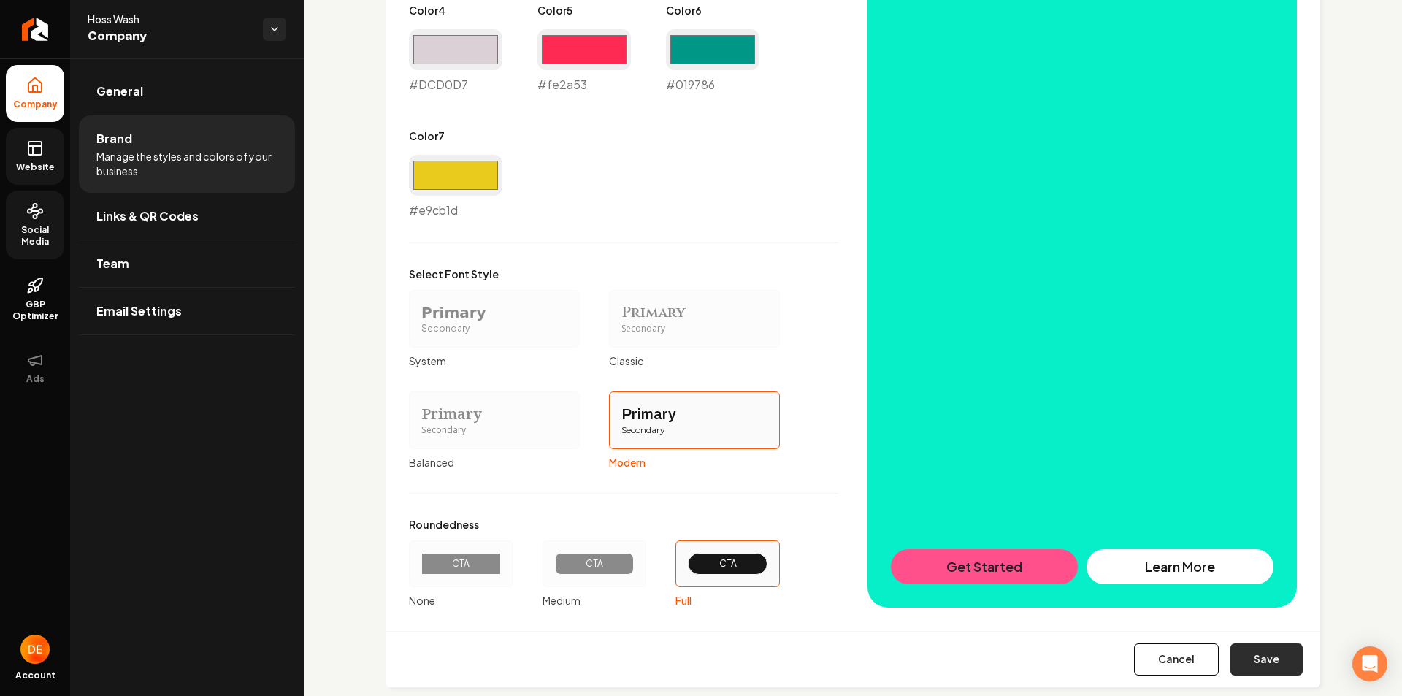
click at [1262, 651] on button "Save" at bounding box center [1266, 659] width 72 height 32
type input "#f9f7f8"
type input "#dcd0d7"
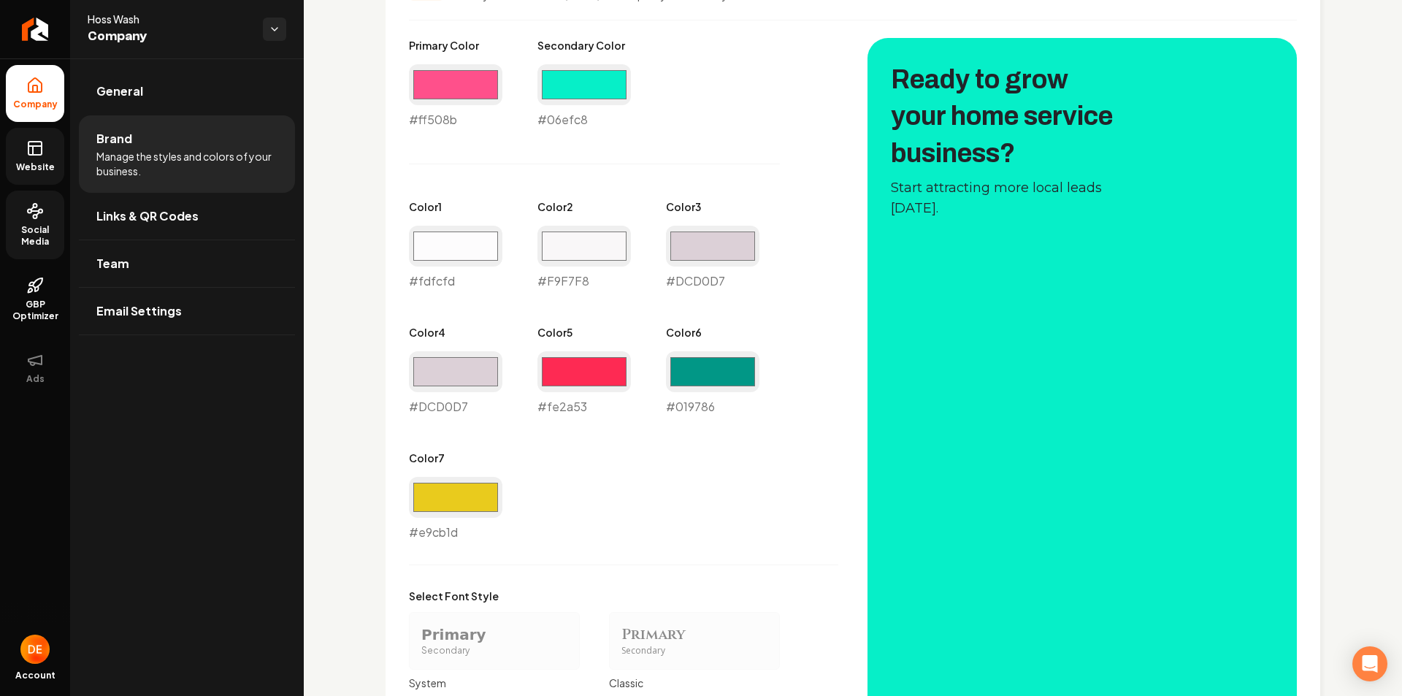
scroll to position [773, 0]
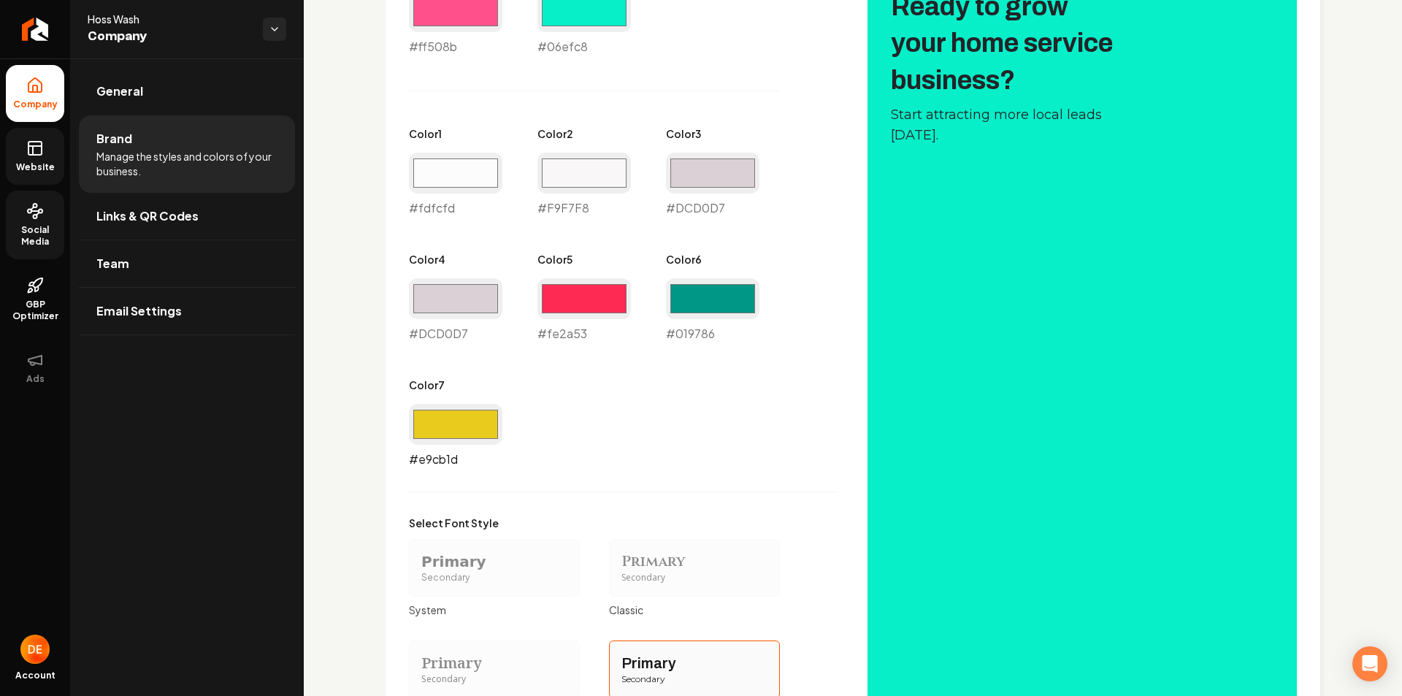
click at [466, 431] on input "#e9cb1d" at bounding box center [455, 424] width 93 height 41
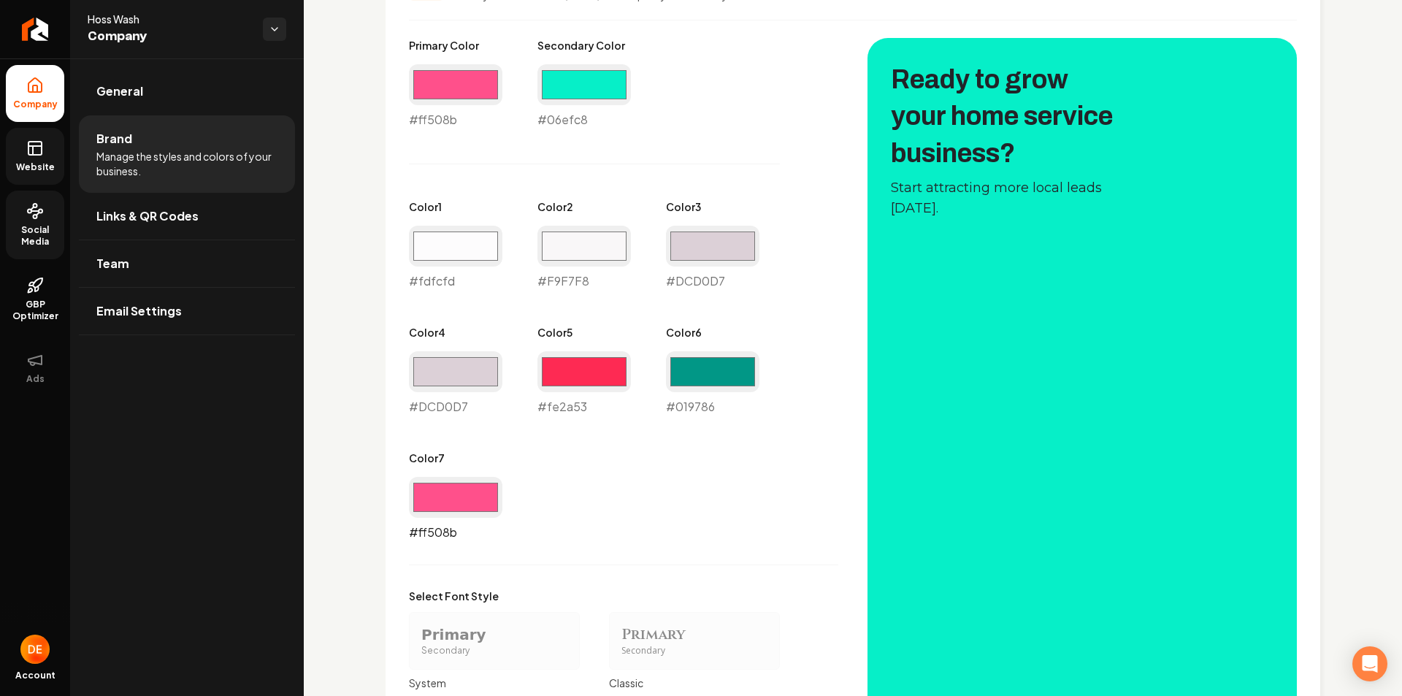
click at [469, 486] on input "#ff508b" at bounding box center [455, 497] width 93 height 41
type input "#06efc8"
click at [779, 523] on div "Primary Color #ff508b #ff508b Secondary Color #06efc8 #06efc8 Color 1 #fdfcfd #…" at bounding box center [623, 289] width 429 height 503
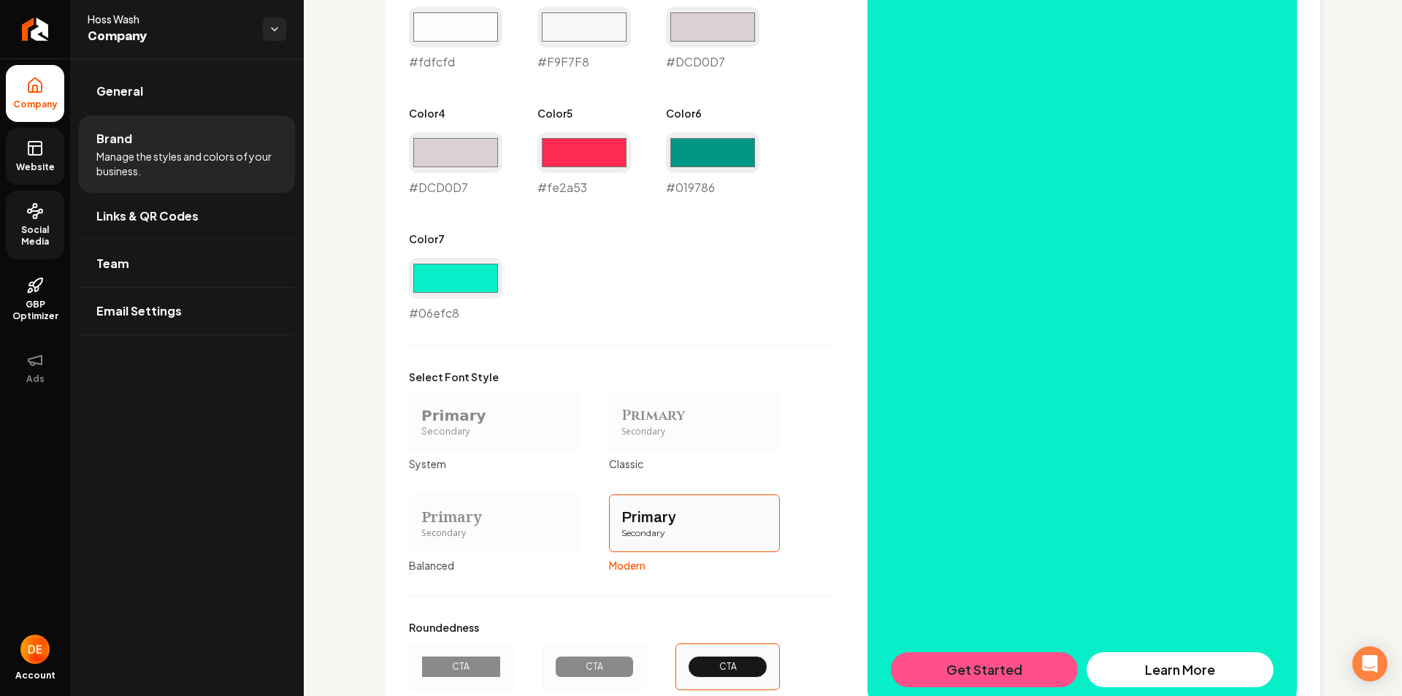
scroll to position [1048, 0]
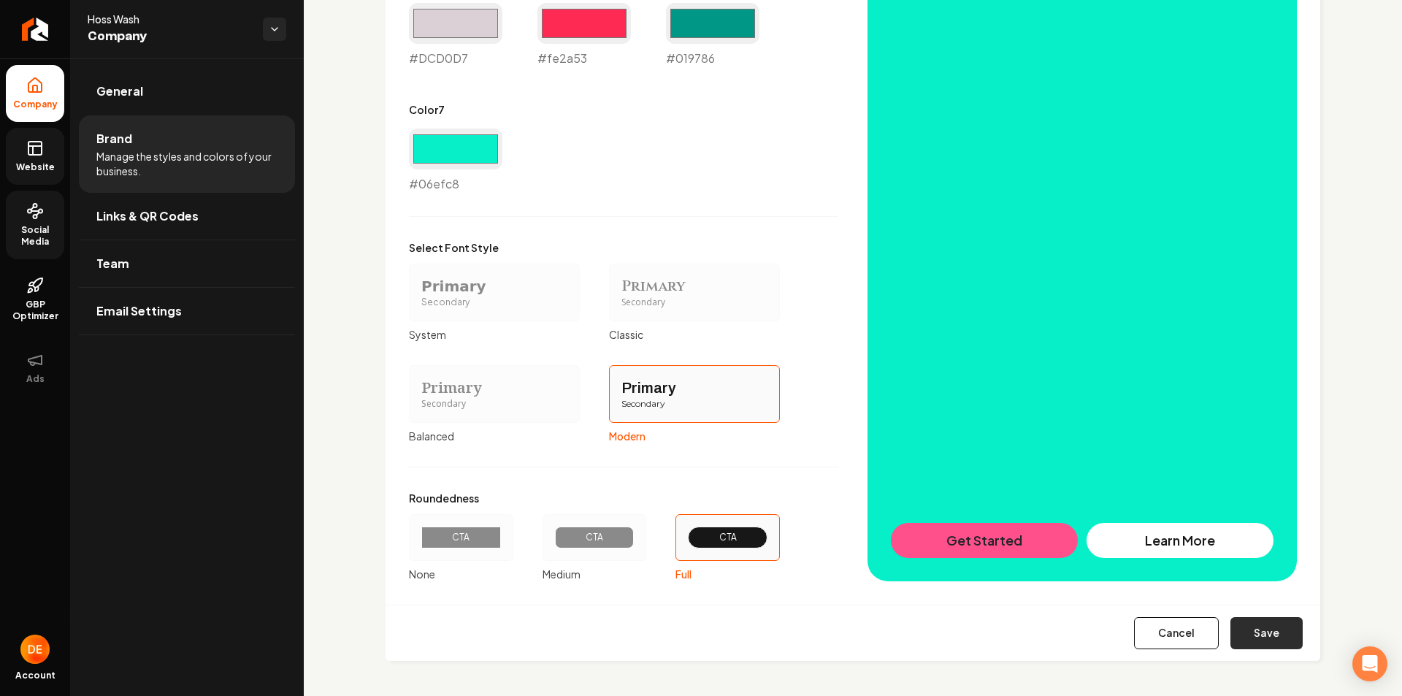
click at [1246, 629] on button "Save" at bounding box center [1266, 633] width 72 height 32
type input "#f9f7f8"
type input "#dcd0d7"
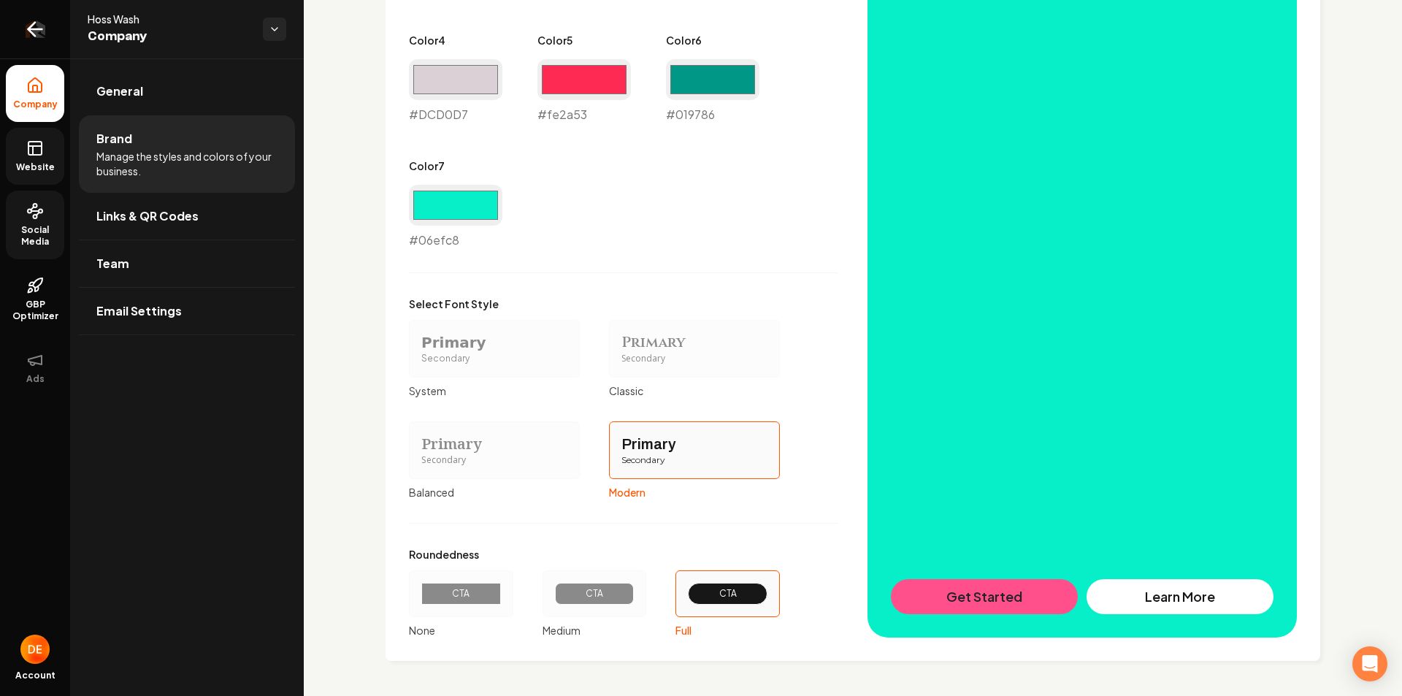
click at [39, 31] on icon "Return to dashboard" at bounding box center [34, 29] width 23 height 23
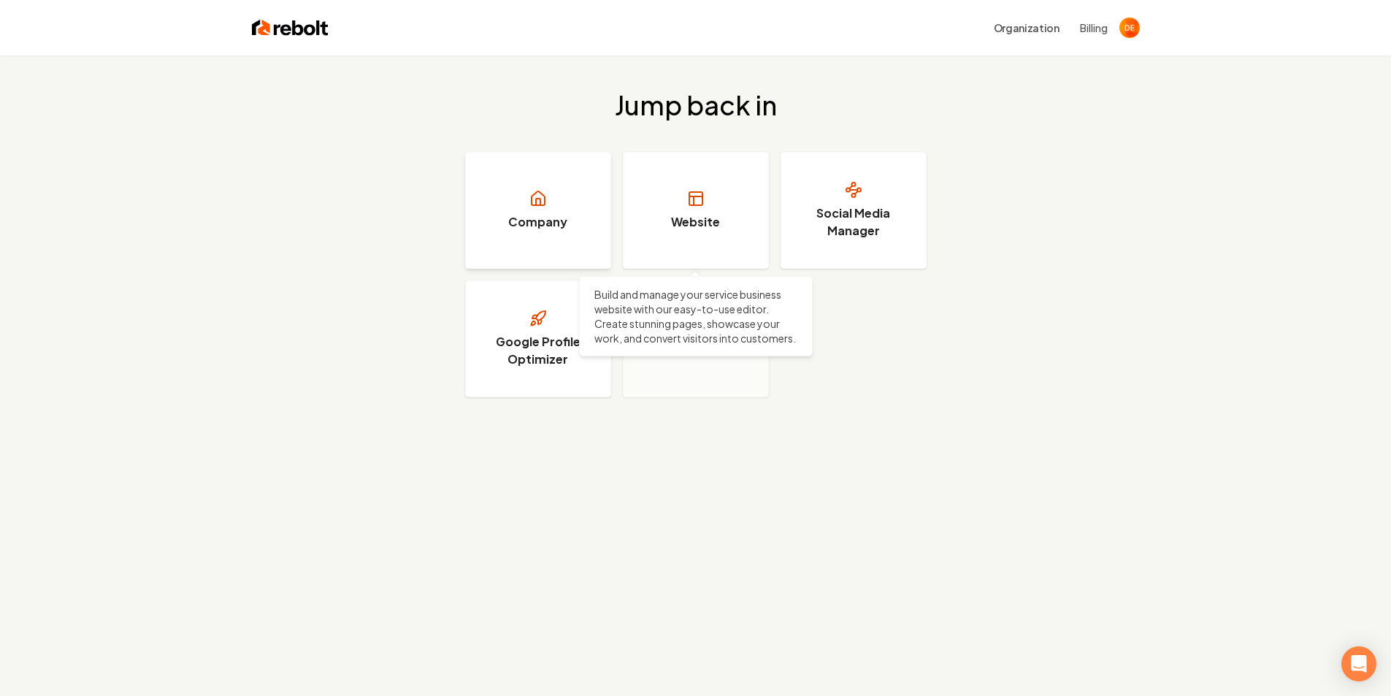
click at [579, 223] on link "Company" at bounding box center [538, 210] width 146 height 117
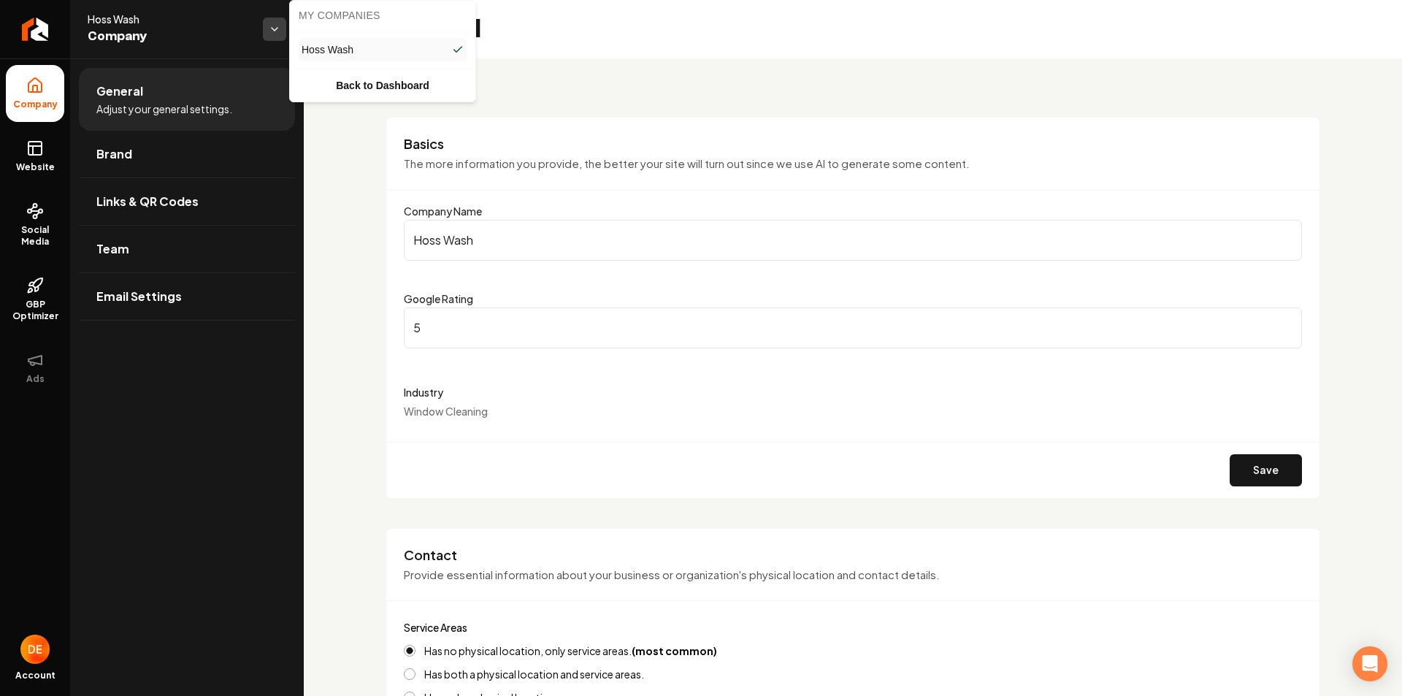
click at [271, 28] on html "Company Website Social Media GBP Optimizer Ads Account Hoss Wash Company Genera…" at bounding box center [701, 348] width 1402 height 696
click at [243, 27] on html "Company Website Social Media GBP Optimizer Ads Account Hoss Wash Company Genera…" at bounding box center [701, 348] width 1402 height 696
click at [277, 30] on html "Company Website Social Media GBP Optimizer Ads Account Hoss Wash Company Genera…" at bounding box center [701, 348] width 1402 height 696
click at [235, 28] on html "Company Website Social Media GBP Optimizer Ads Account Hoss Wash Company Genera…" at bounding box center [701, 348] width 1402 height 696
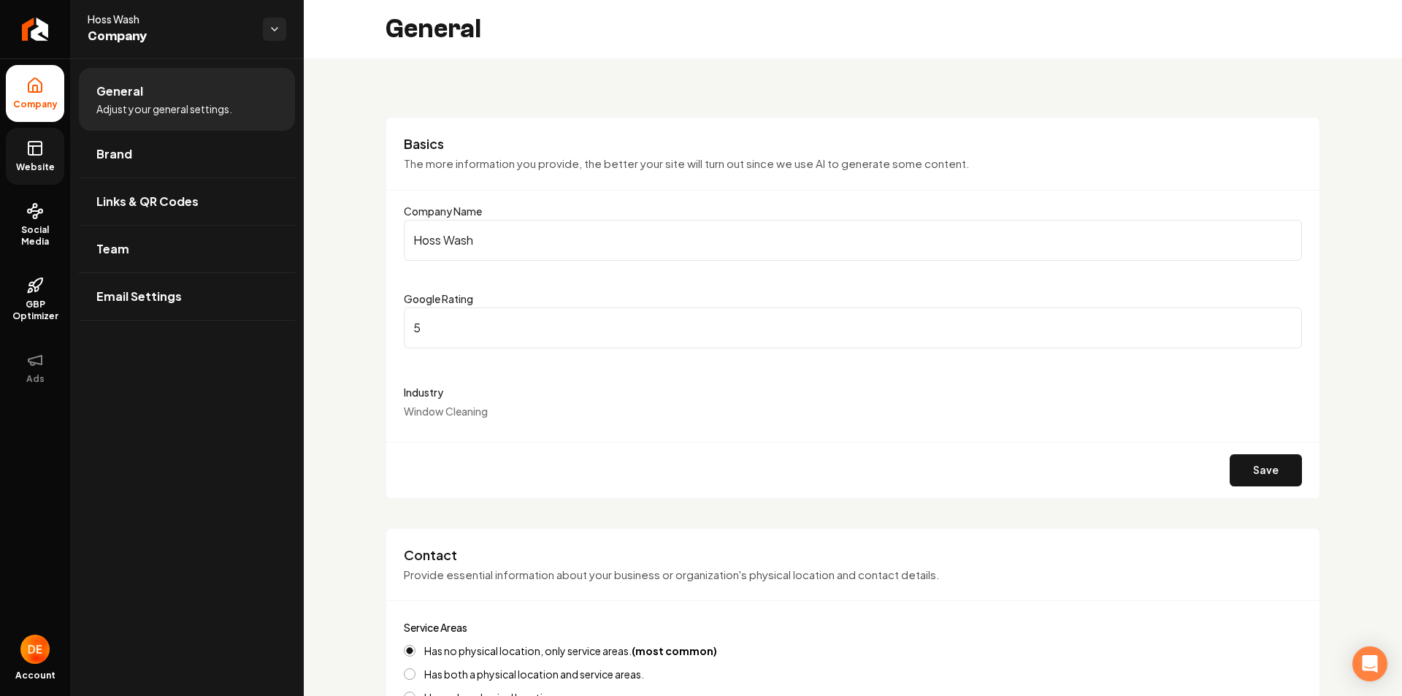
click at [40, 155] on rect at bounding box center [34, 148] width 13 height 13
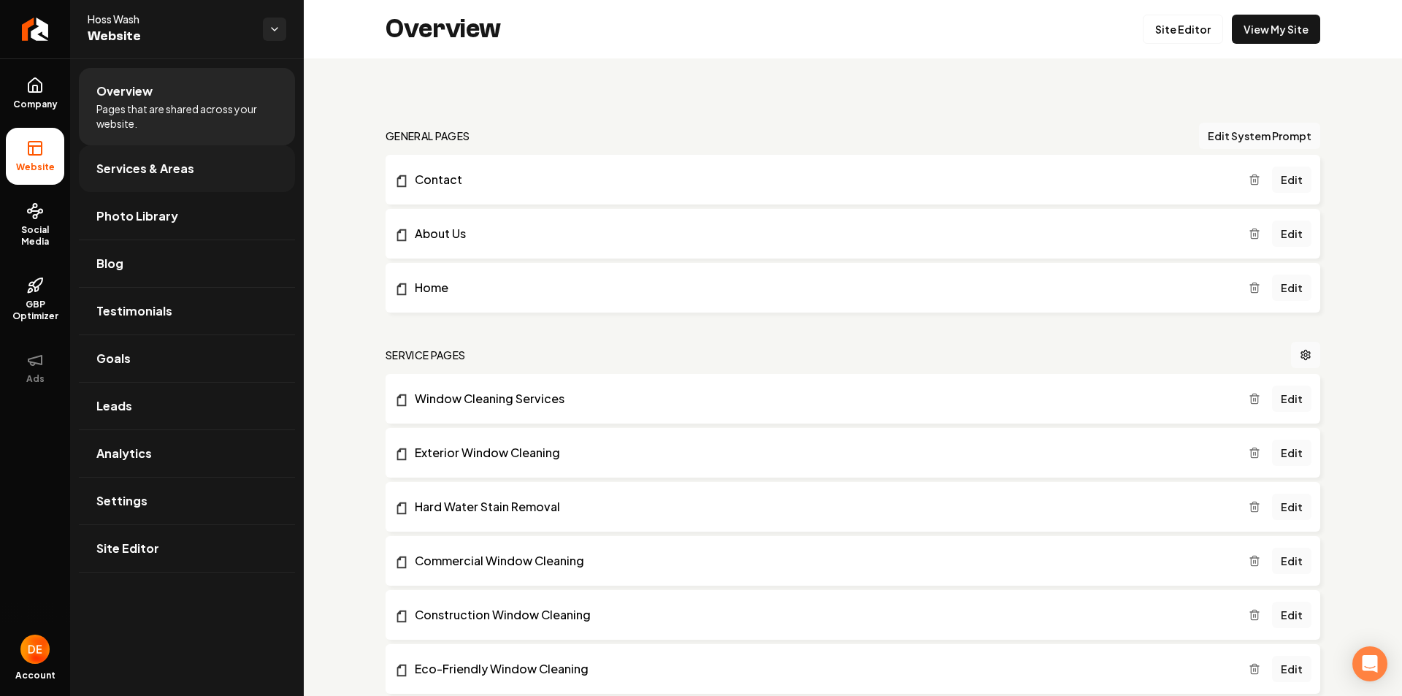
click at [142, 184] on link "Services & Areas" at bounding box center [187, 168] width 216 height 47
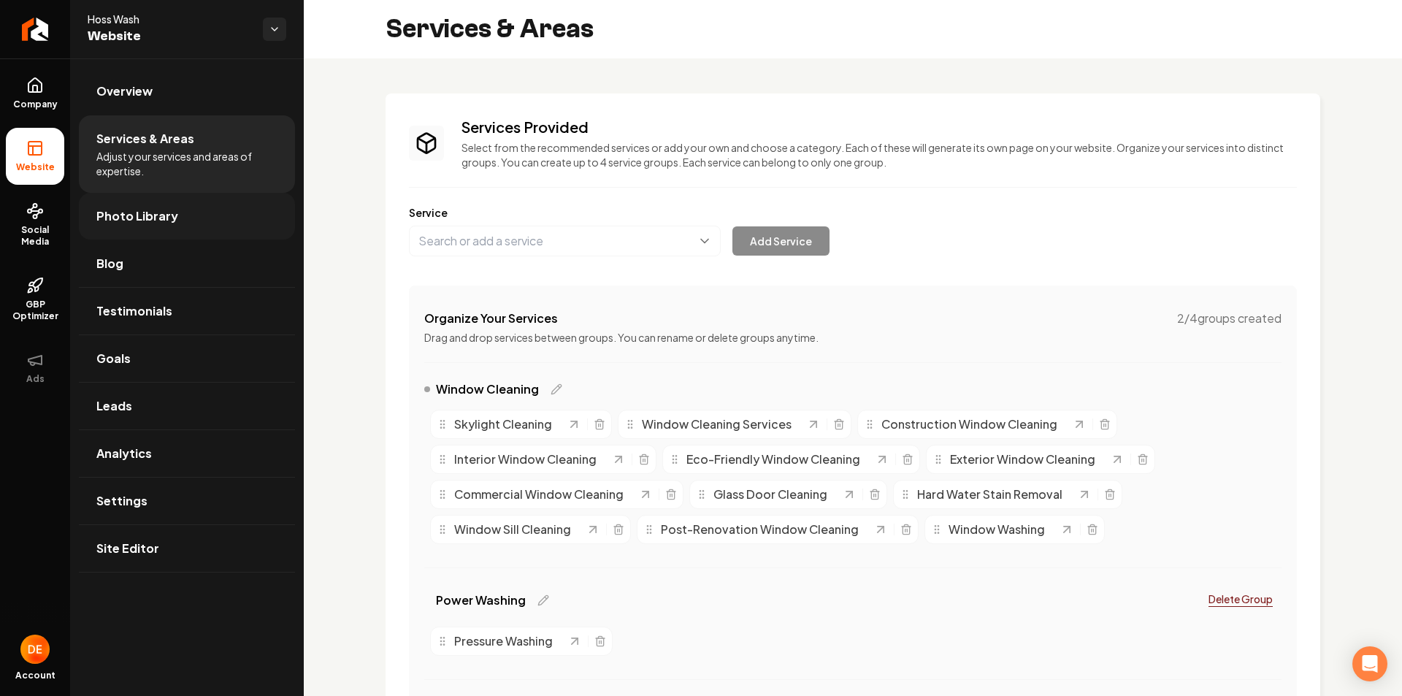
click at [153, 213] on span "Photo Library" at bounding box center [137, 216] width 82 height 18
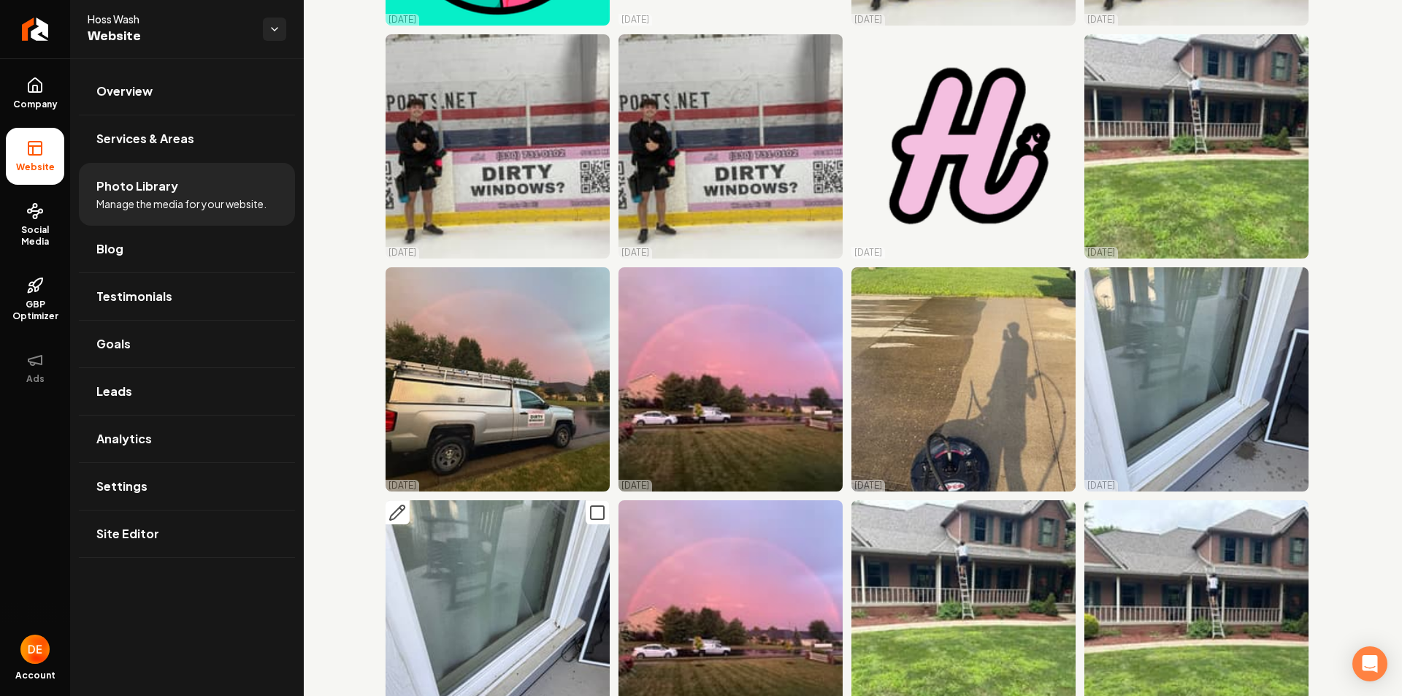
scroll to position [511, 0]
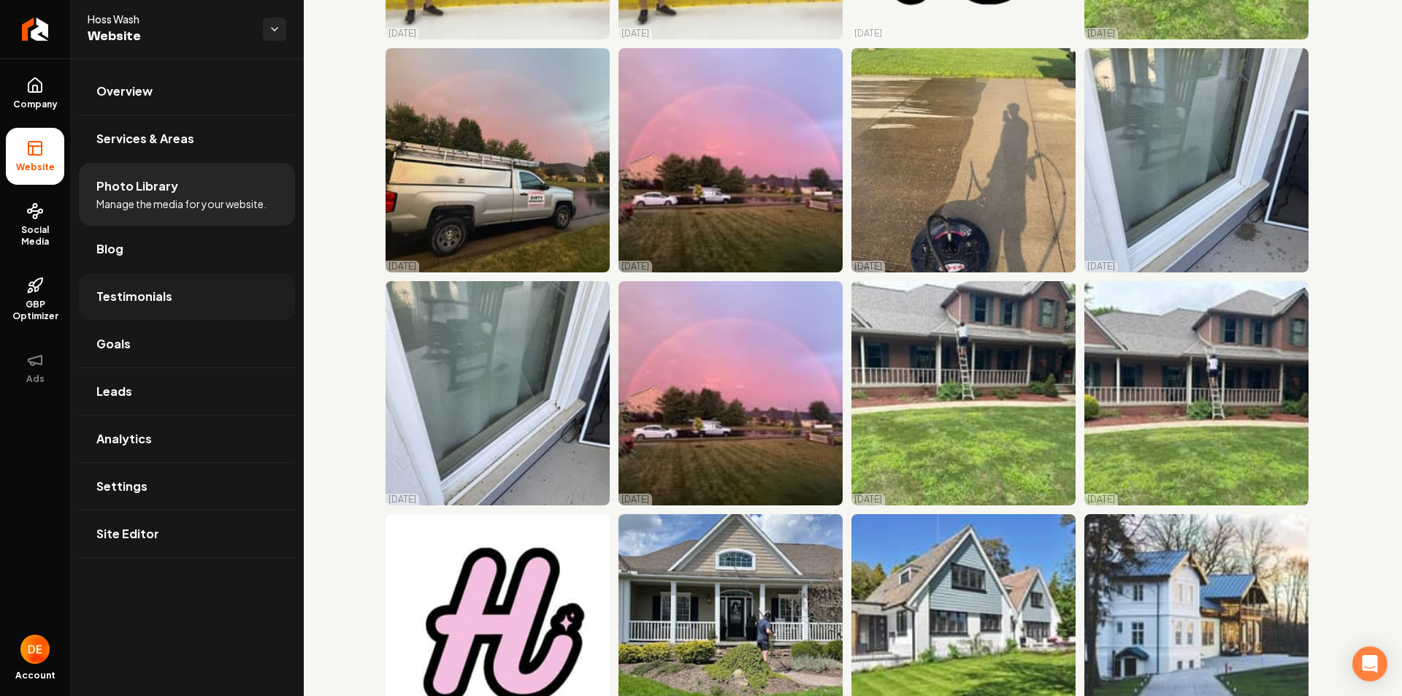
click at [194, 289] on link "Testimonials" at bounding box center [187, 296] width 216 height 47
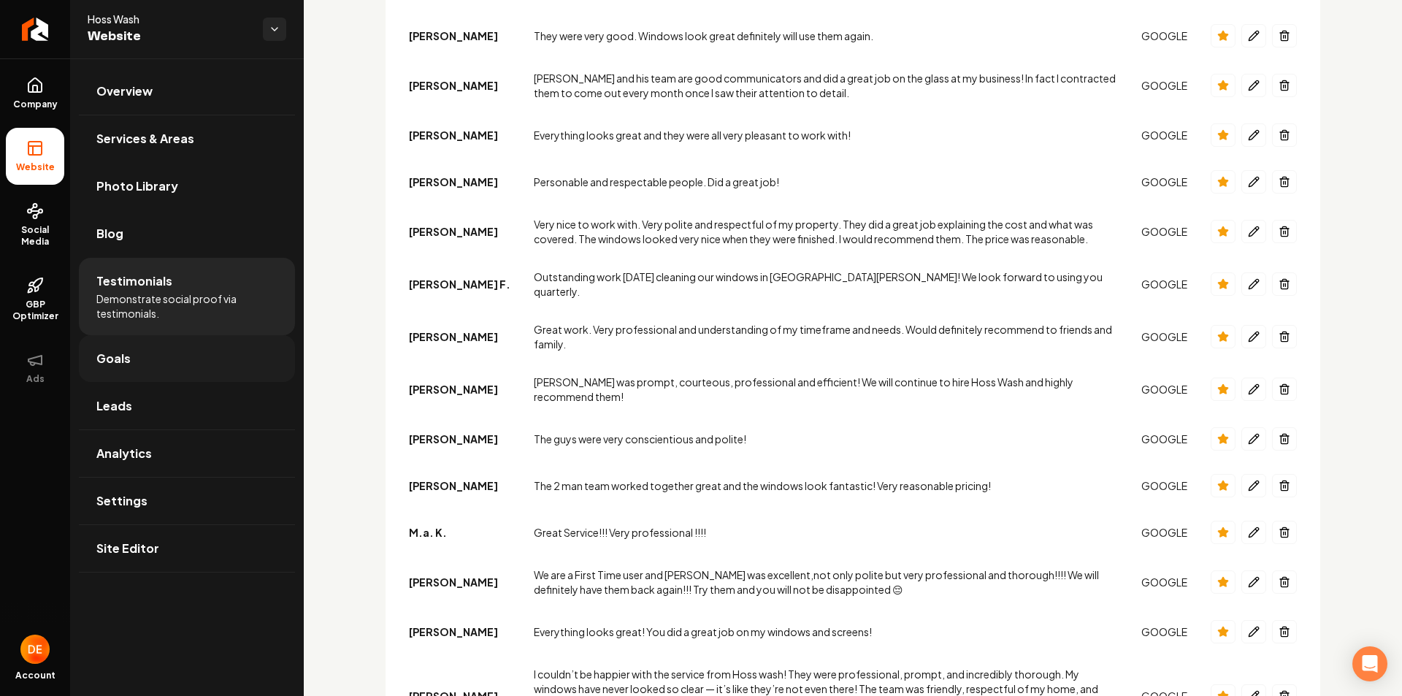
click at [193, 356] on link "Goals" at bounding box center [187, 358] width 216 height 47
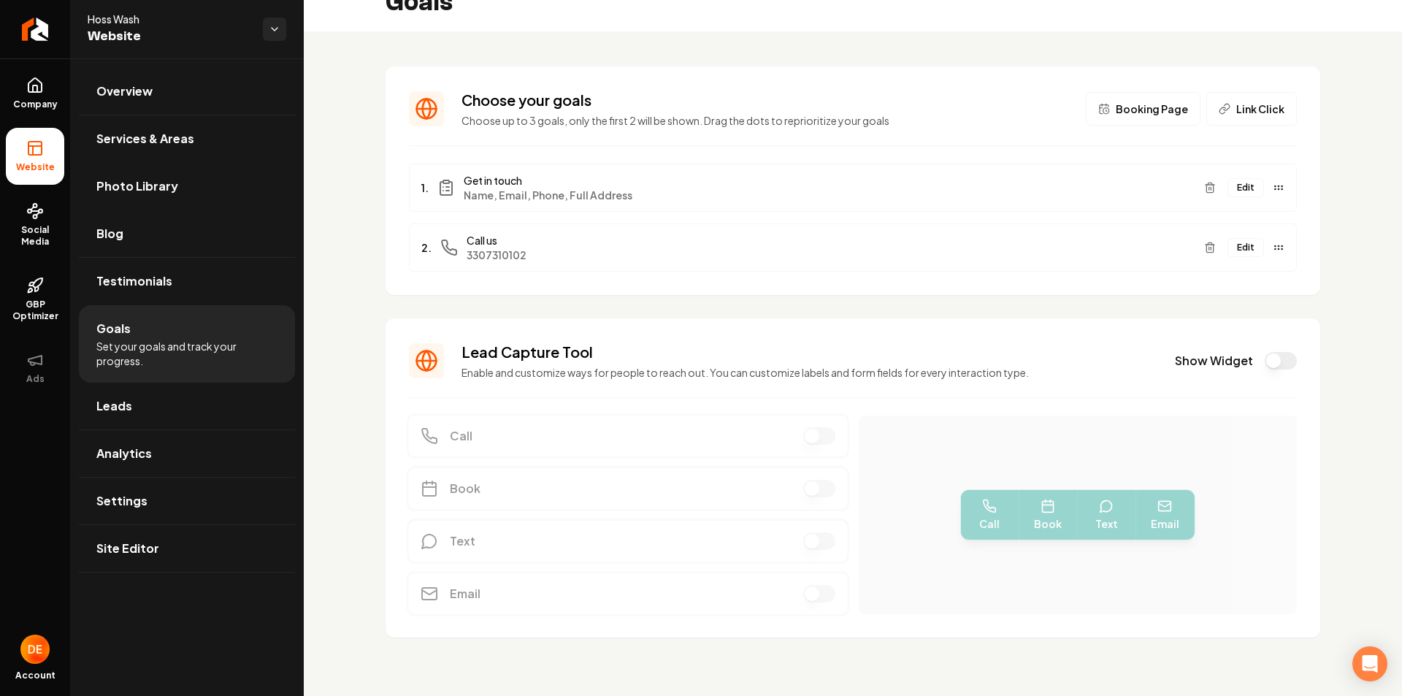
scroll to position [27, 0]
click at [207, 385] on link "Leads" at bounding box center [187, 406] width 216 height 47
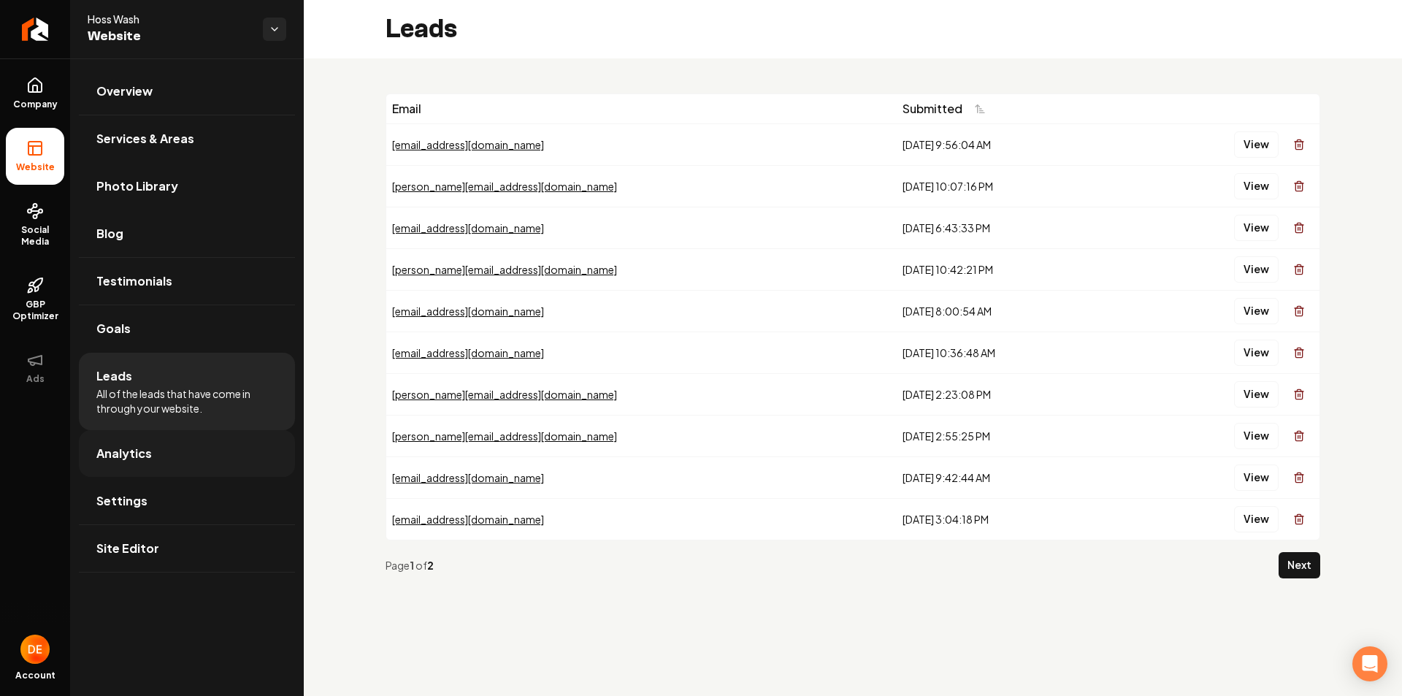
click at [217, 450] on link "Analytics" at bounding box center [187, 453] width 216 height 47
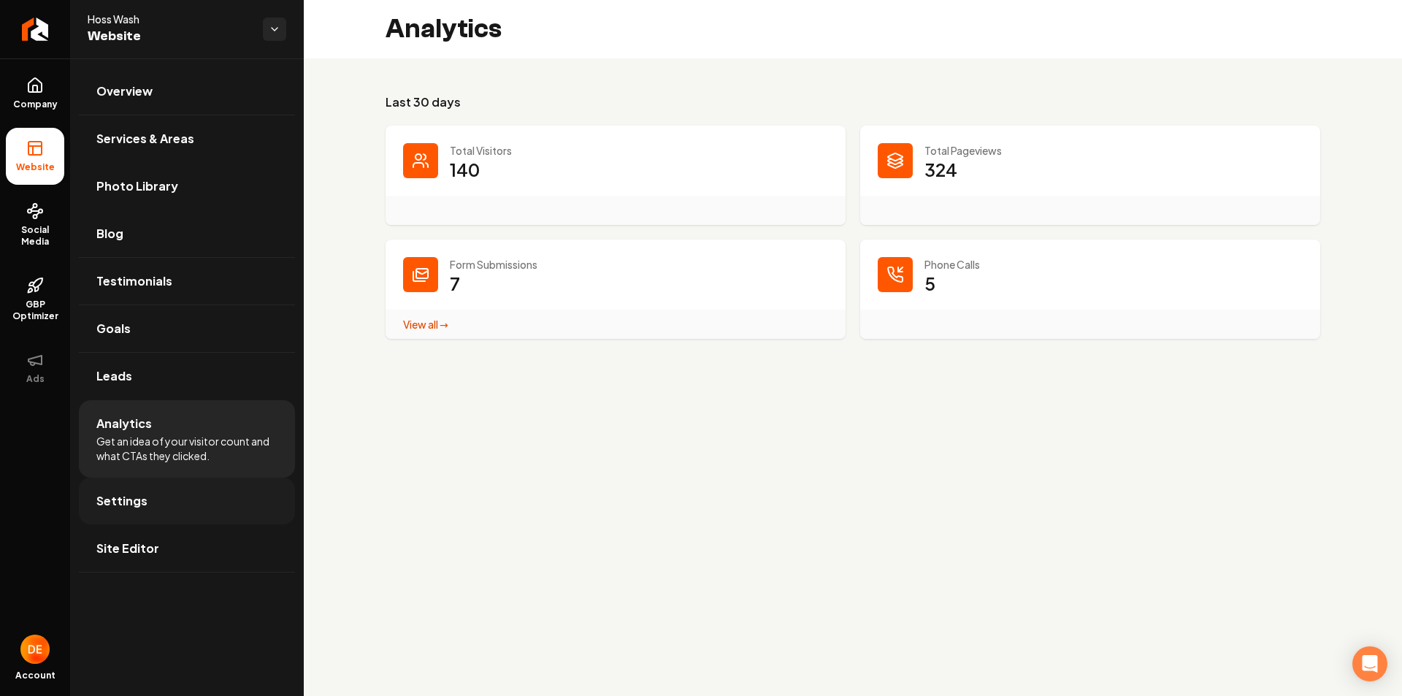
click at [249, 496] on link "Settings" at bounding box center [187, 500] width 216 height 47
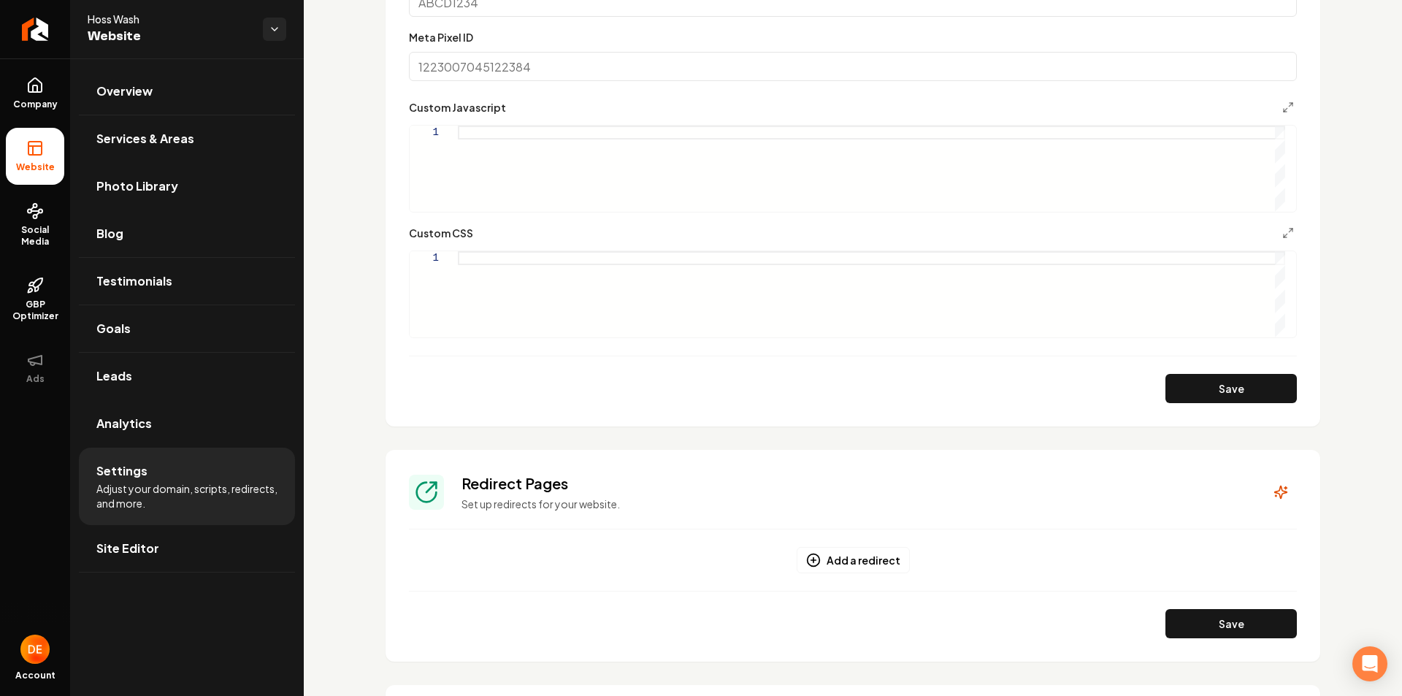
scroll to position [1448, 0]
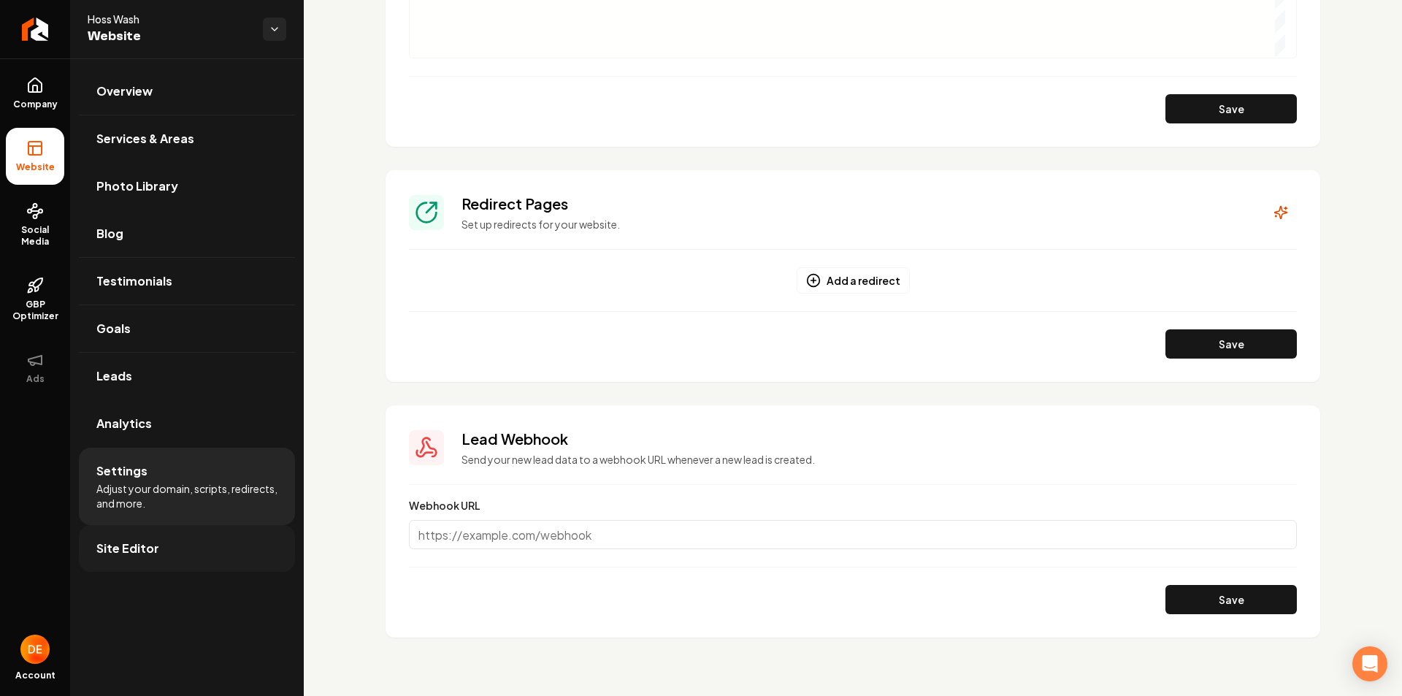
click at [207, 529] on link "Site Editor" at bounding box center [187, 548] width 216 height 47
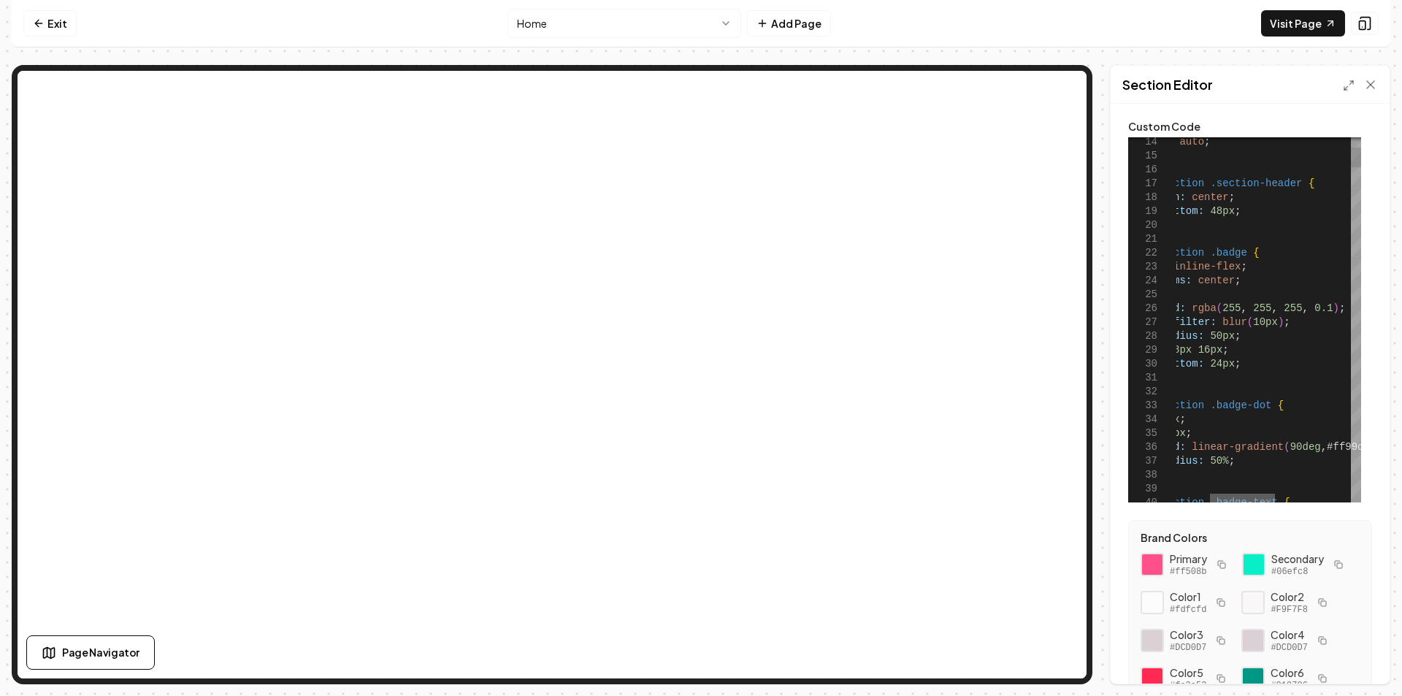
click at [1242, 494] on div at bounding box center [1242, 498] width 65 height 9
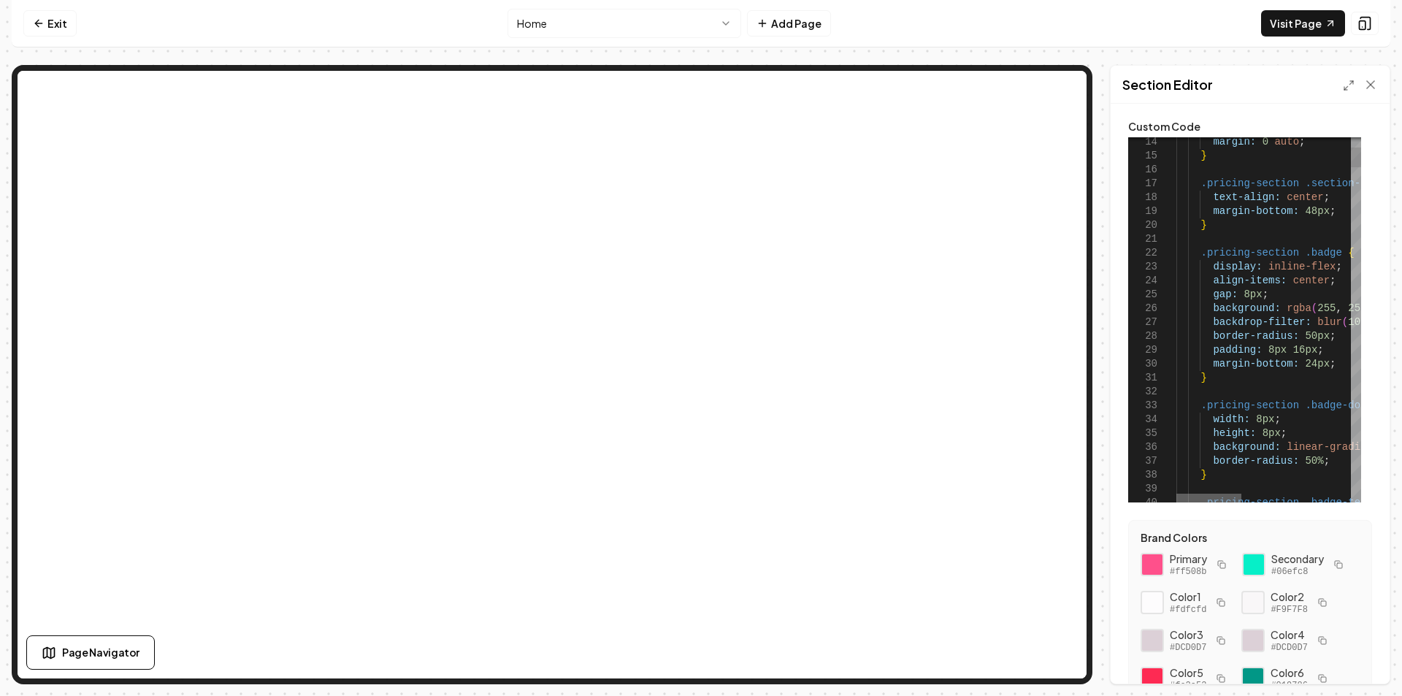
click at [1210, 496] on div at bounding box center [1208, 498] width 65 height 9
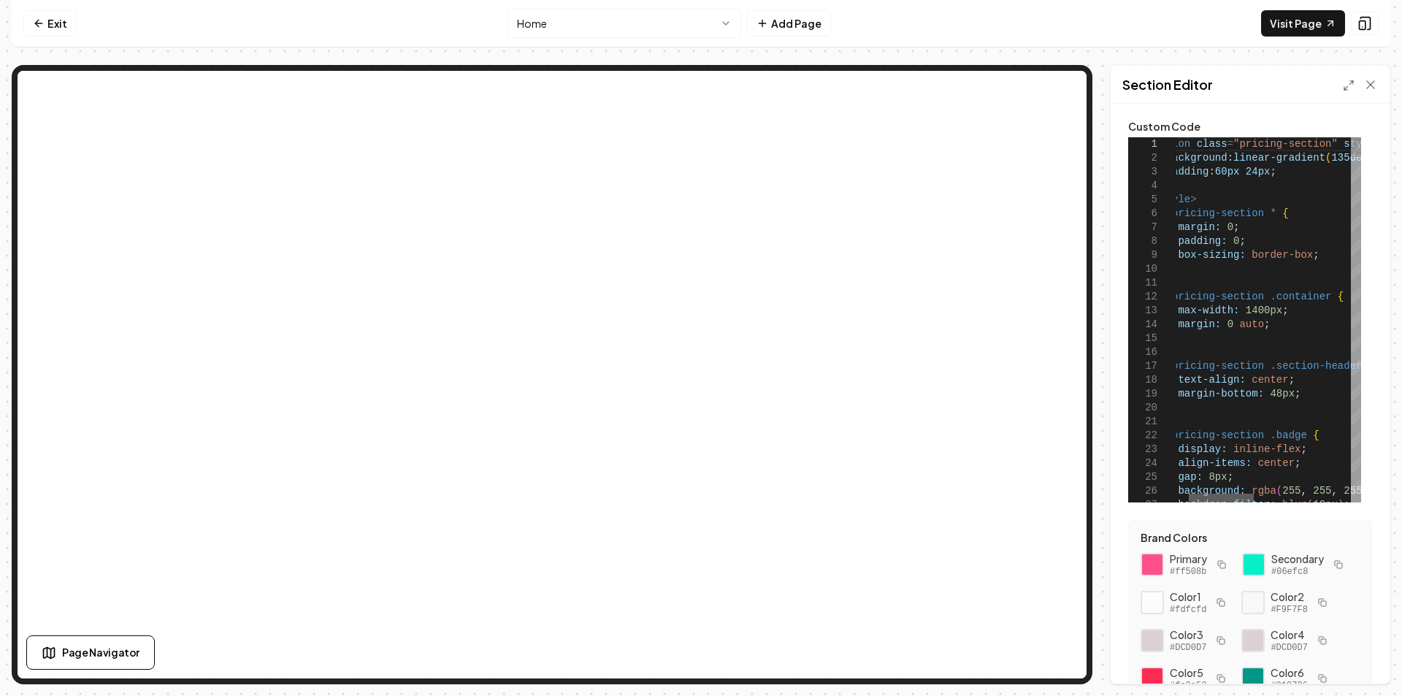
click at [1232, 494] on div at bounding box center [1221, 498] width 65 height 9
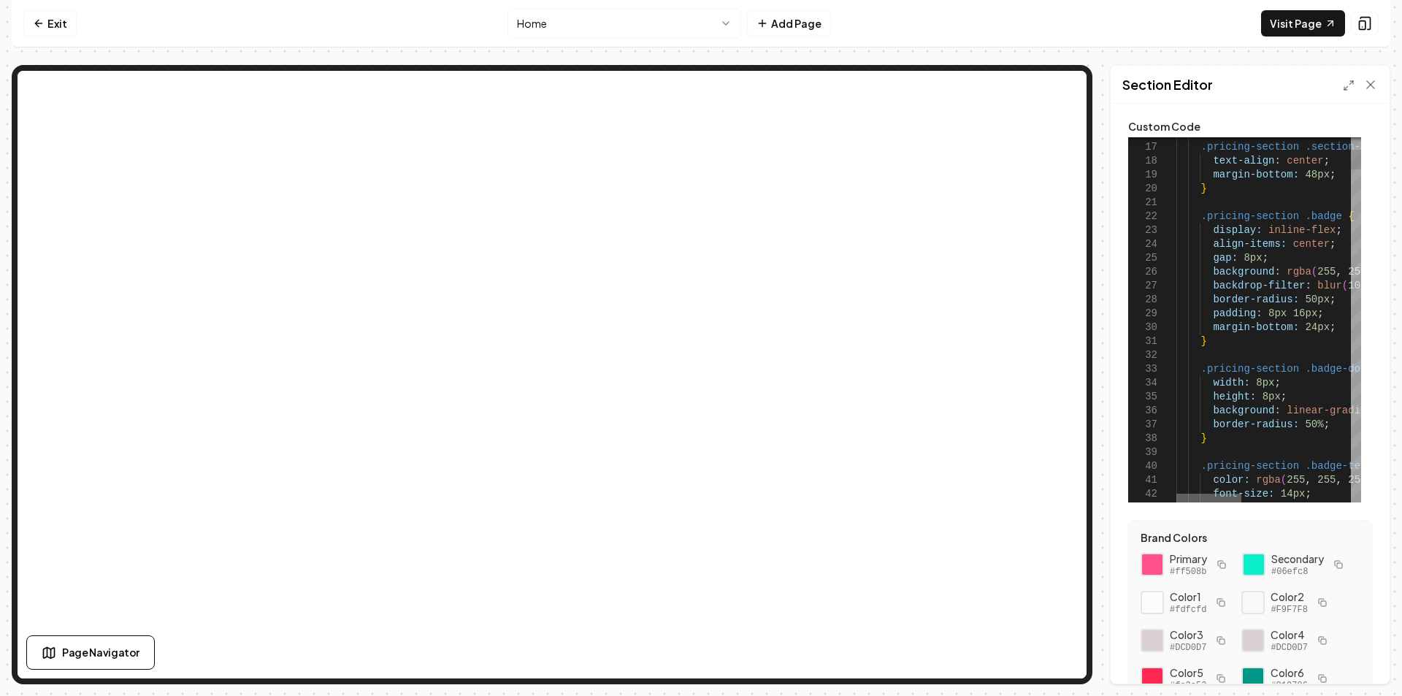
click at [1176, 494] on div at bounding box center [1208, 498] width 65 height 9
click at [71, 18] on link "Exit" at bounding box center [49, 23] width 53 height 26
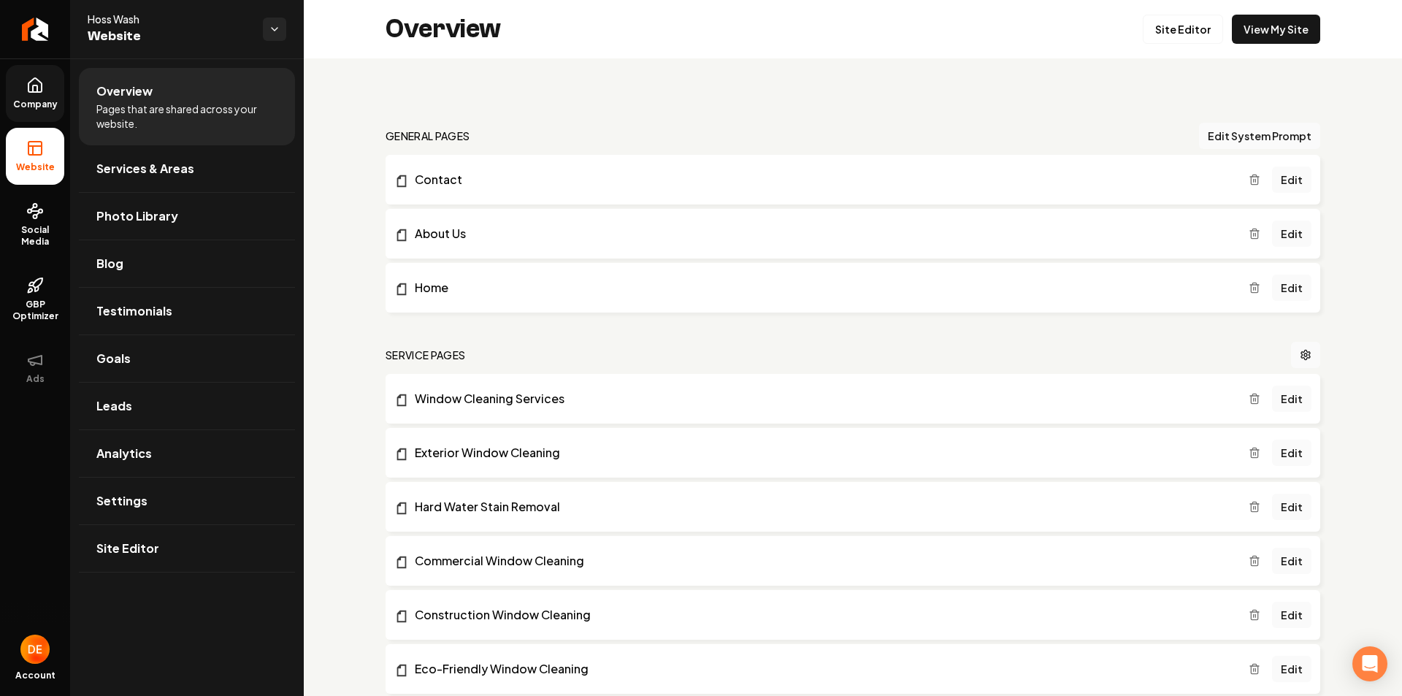
click at [50, 81] on link "Company" at bounding box center [35, 93] width 58 height 57
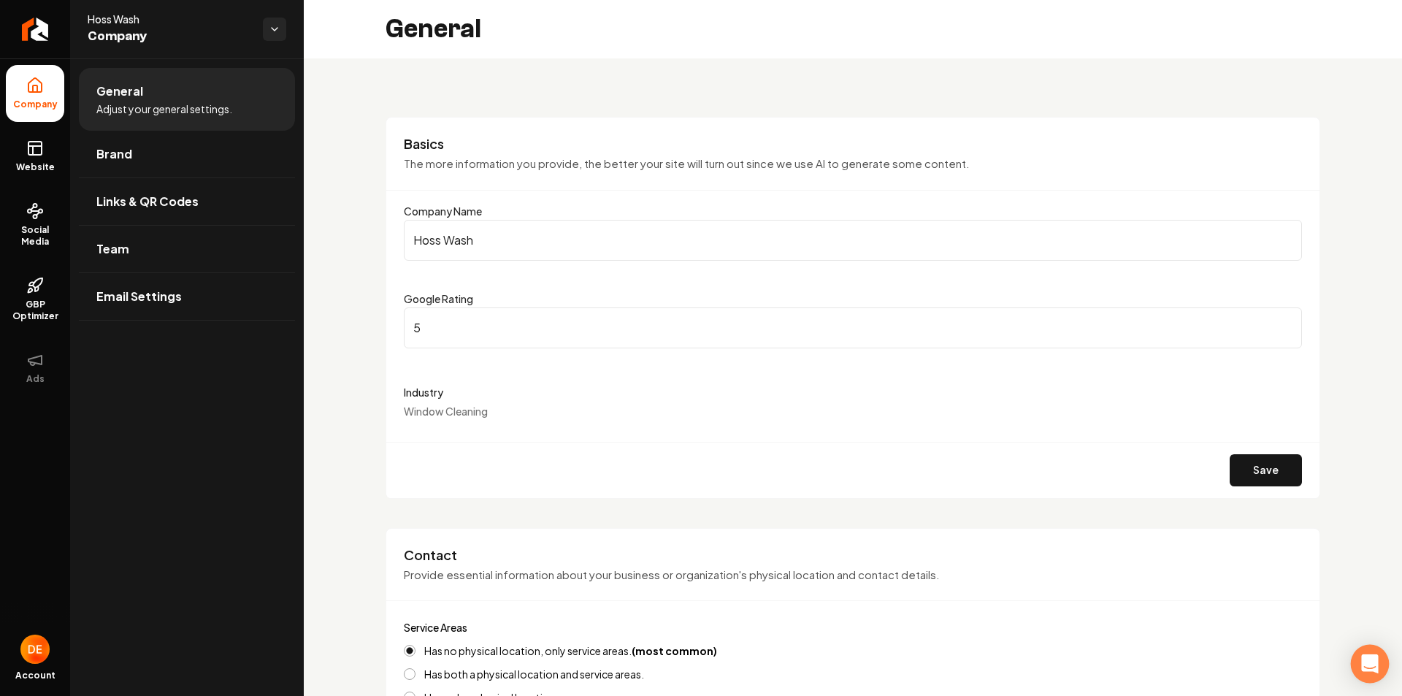
click at [1369, 670] on icon "Open Intercom Messenger" at bounding box center [1369, 663] width 19 height 19
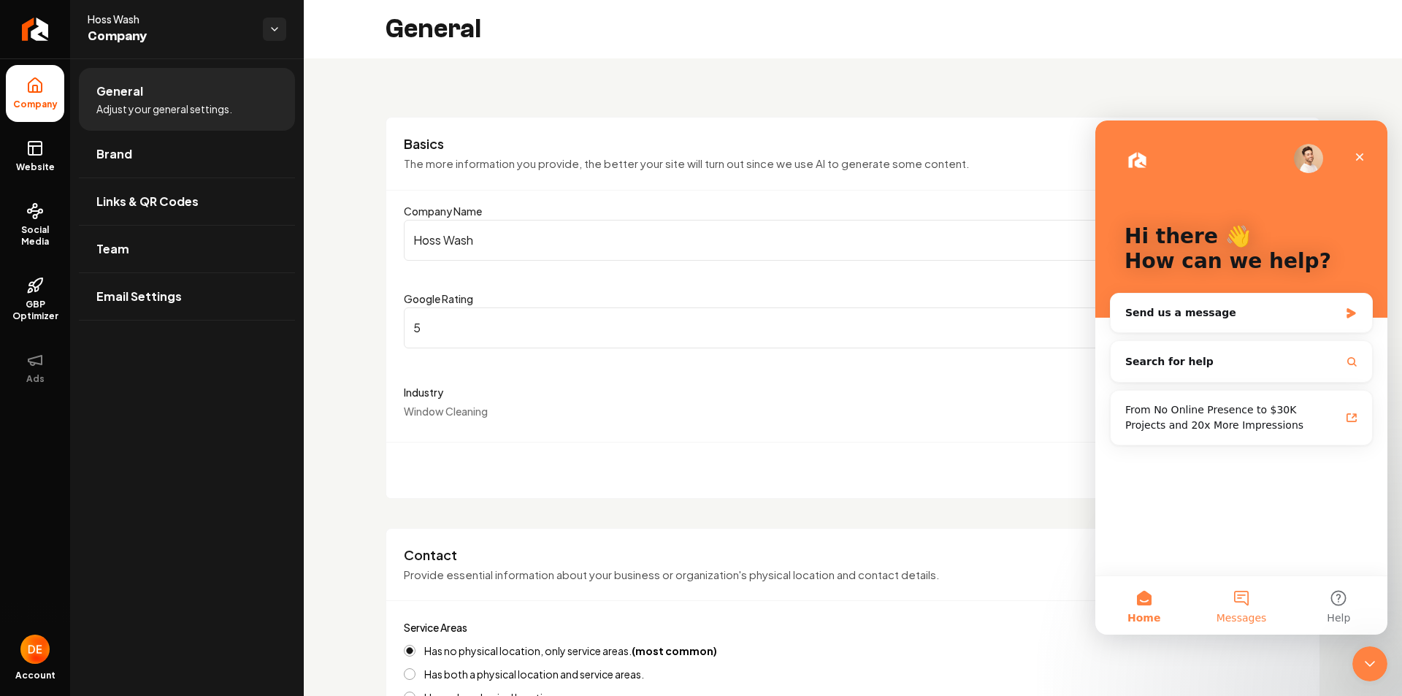
click at [1232, 598] on button "Messages" at bounding box center [1240, 605] width 97 height 58
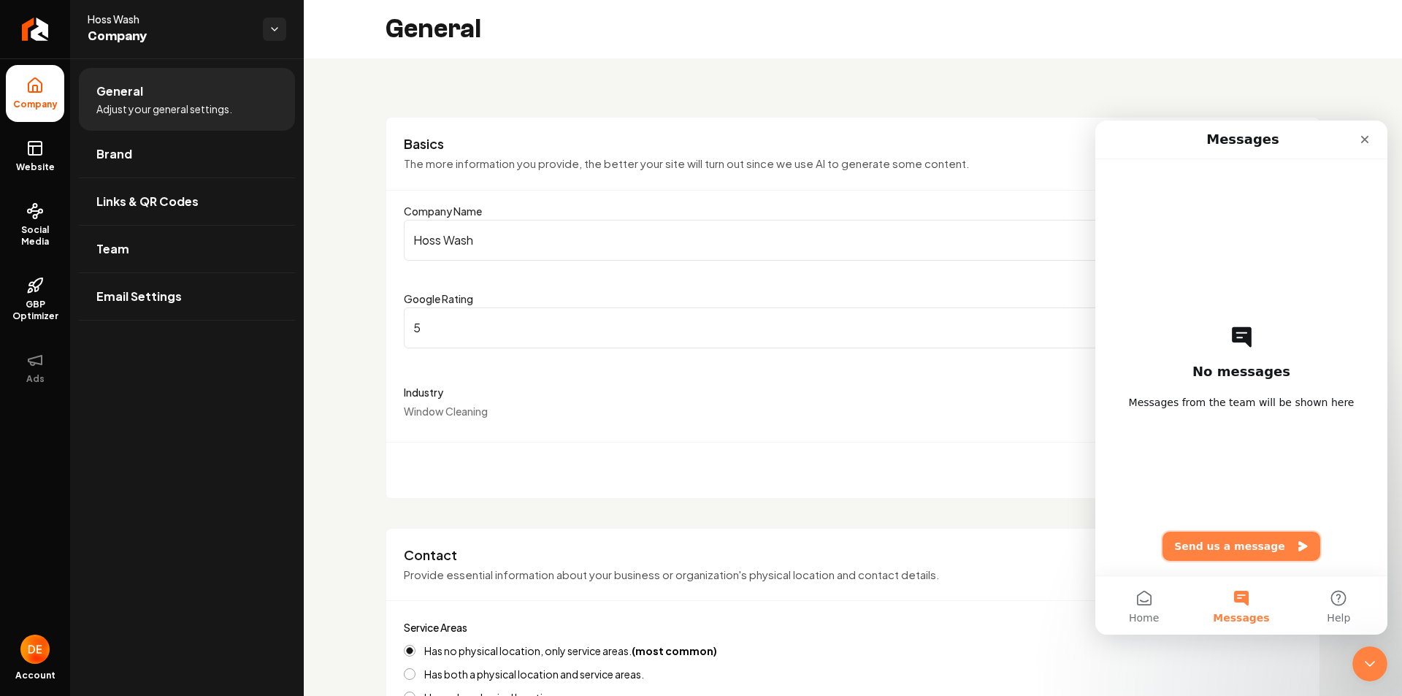
click at [1246, 550] on button "Send us a message" at bounding box center [1241, 546] width 158 height 29
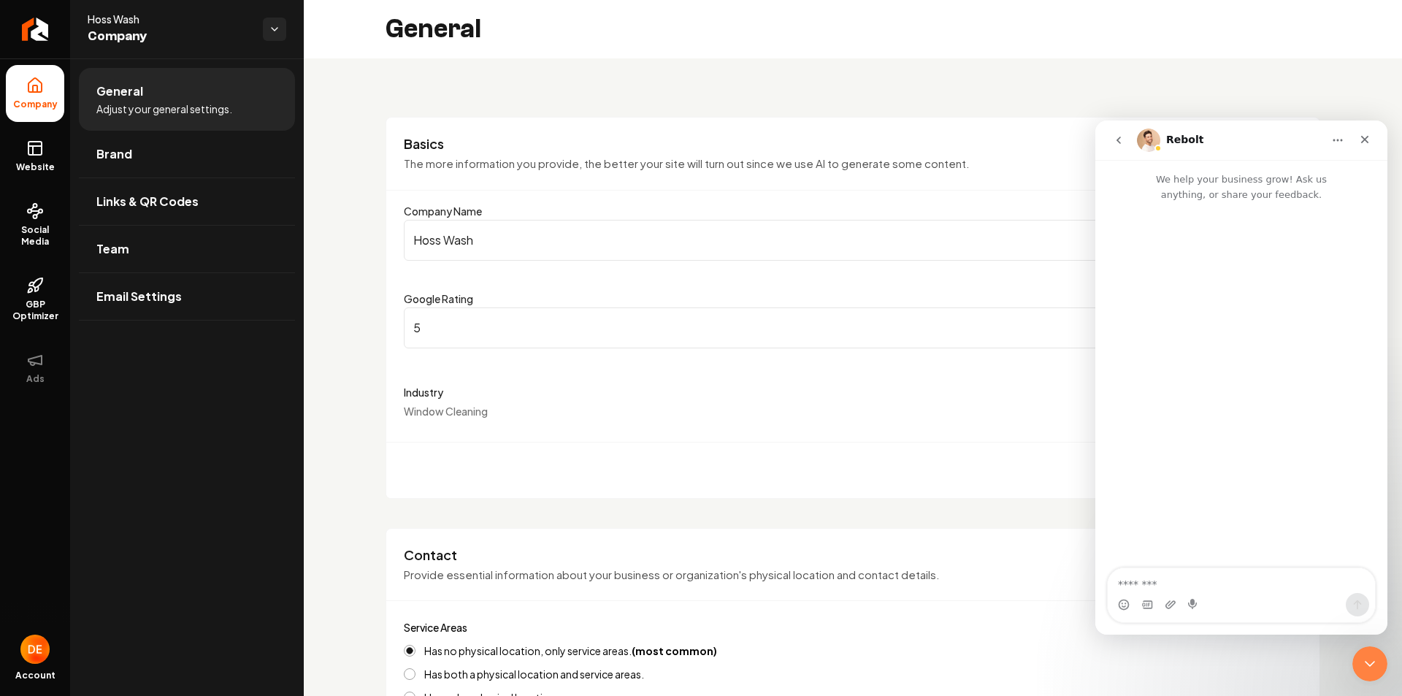
click at [1217, 583] on textarea "Message…" at bounding box center [1241, 580] width 267 height 25
drag, startPoint x: 1254, startPoint y: 570, endPoint x: 1291, endPoint y: 574, distance: 37.4
click at [1291, 574] on textarea "**********" at bounding box center [1241, 572] width 267 height 39
click at [1241, 569] on textarea "**********" at bounding box center [1241, 572] width 267 height 39
click at [1275, 592] on textarea "**********" at bounding box center [1241, 572] width 267 height 39
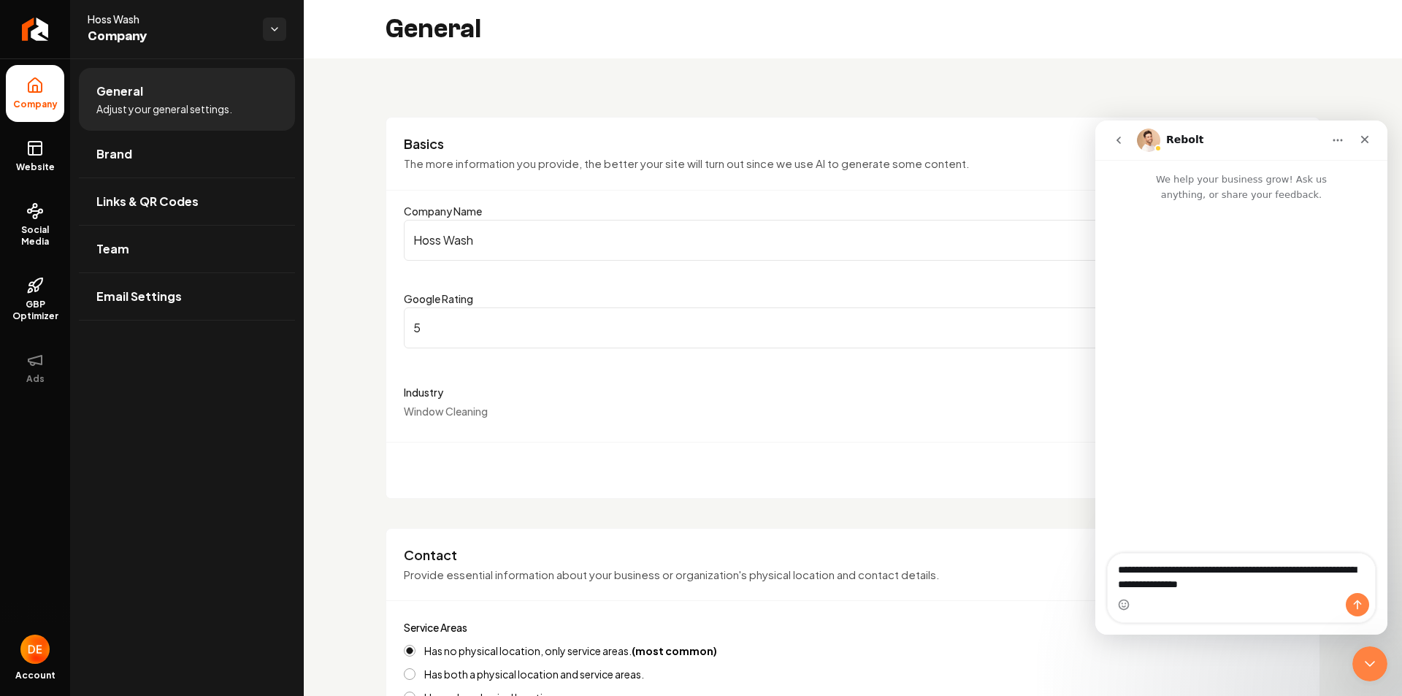
click at [1270, 572] on textarea "**********" at bounding box center [1241, 572] width 267 height 39
click at [1272, 572] on textarea "**********" at bounding box center [1241, 572] width 267 height 39
drag, startPoint x: 1305, startPoint y: 605, endPoint x: 1260, endPoint y: 588, distance: 48.3
click at [1305, 605] on div "Intercom messenger" at bounding box center [1241, 604] width 267 height 23
type textarea "**********"
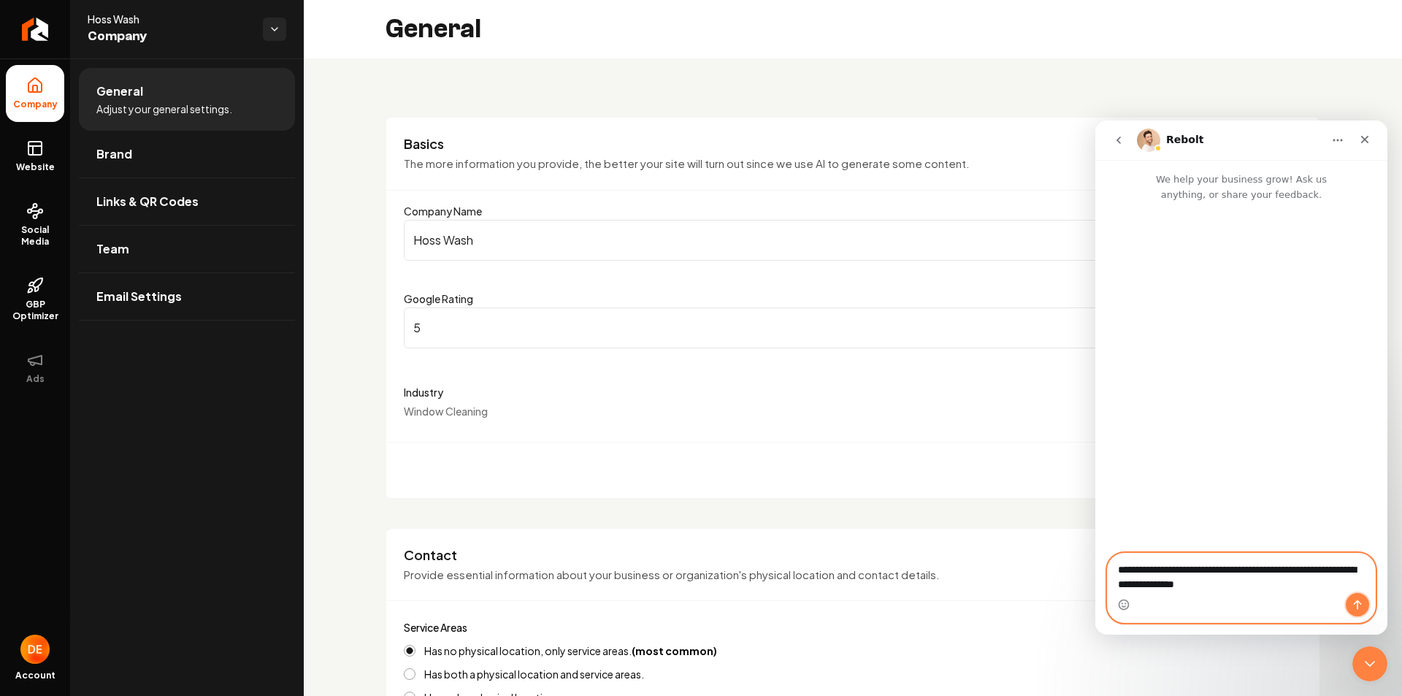
click at [1357, 600] on icon "Send a message…" at bounding box center [1357, 605] width 12 height 12
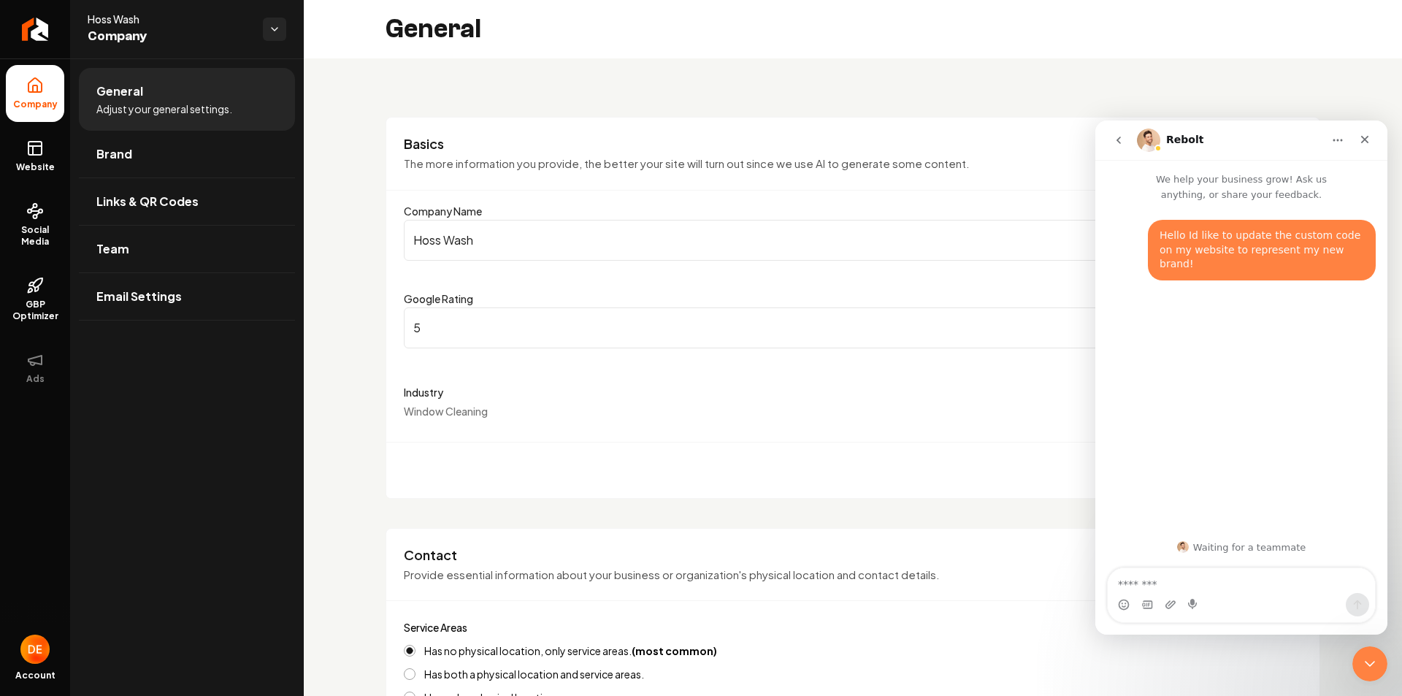
click at [1270, 587] on textarea "Message…" at bounding box center [1241, 580] width 267 height 25
